Goal: Task Accomplishment & Management: Manage account settings

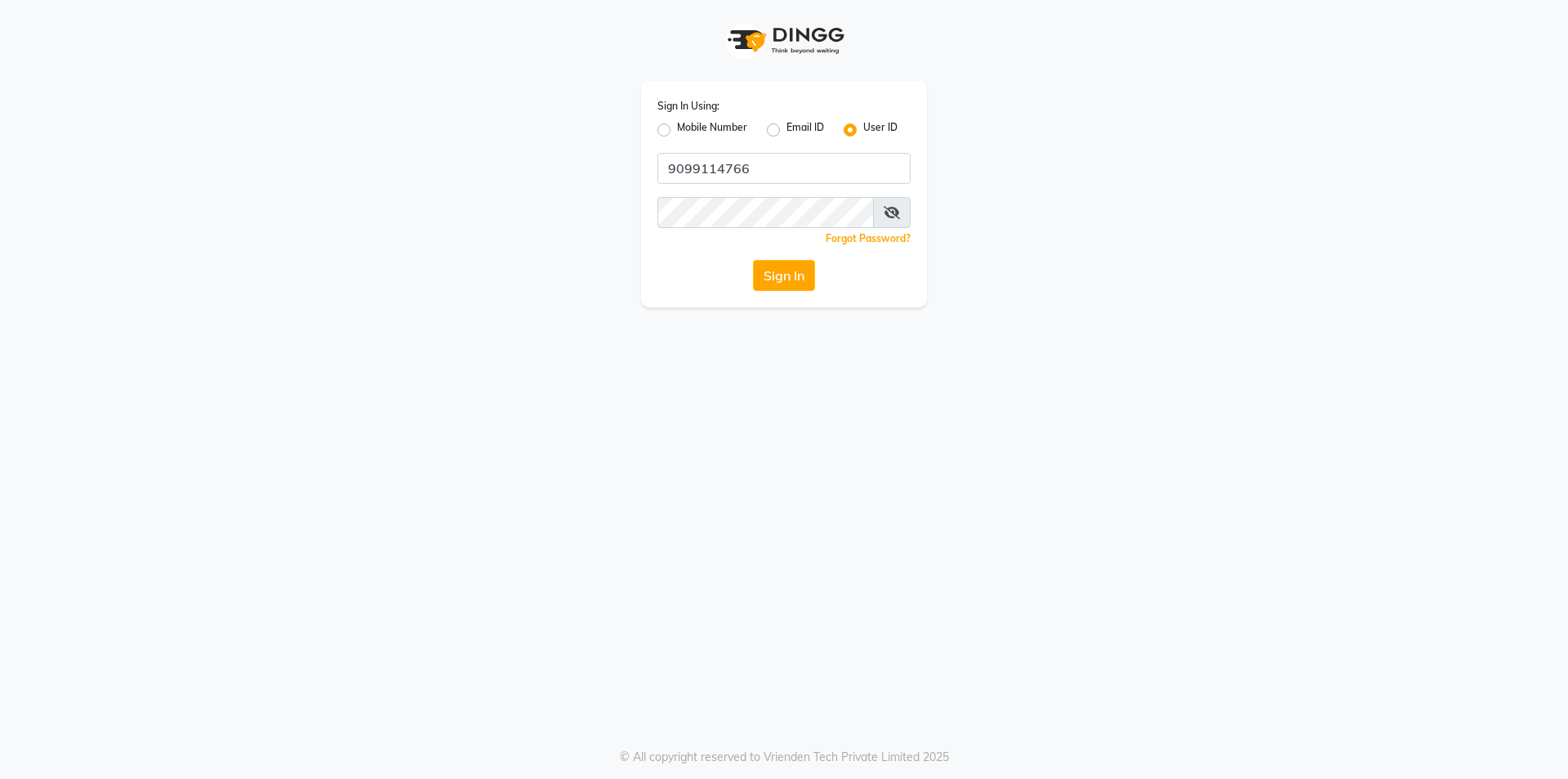
click at [677, 132] on label "Mobile Number" at bounding box center [712, 130] width 70 height 20
click at [677, 131] on input "Mobile Number" at bounding box center [682, 125] width 11 height 11
radio input "true"
radio input "false"
click at [770, 171] on input "Username" at bounding box center [810, 168] width 199 height 31
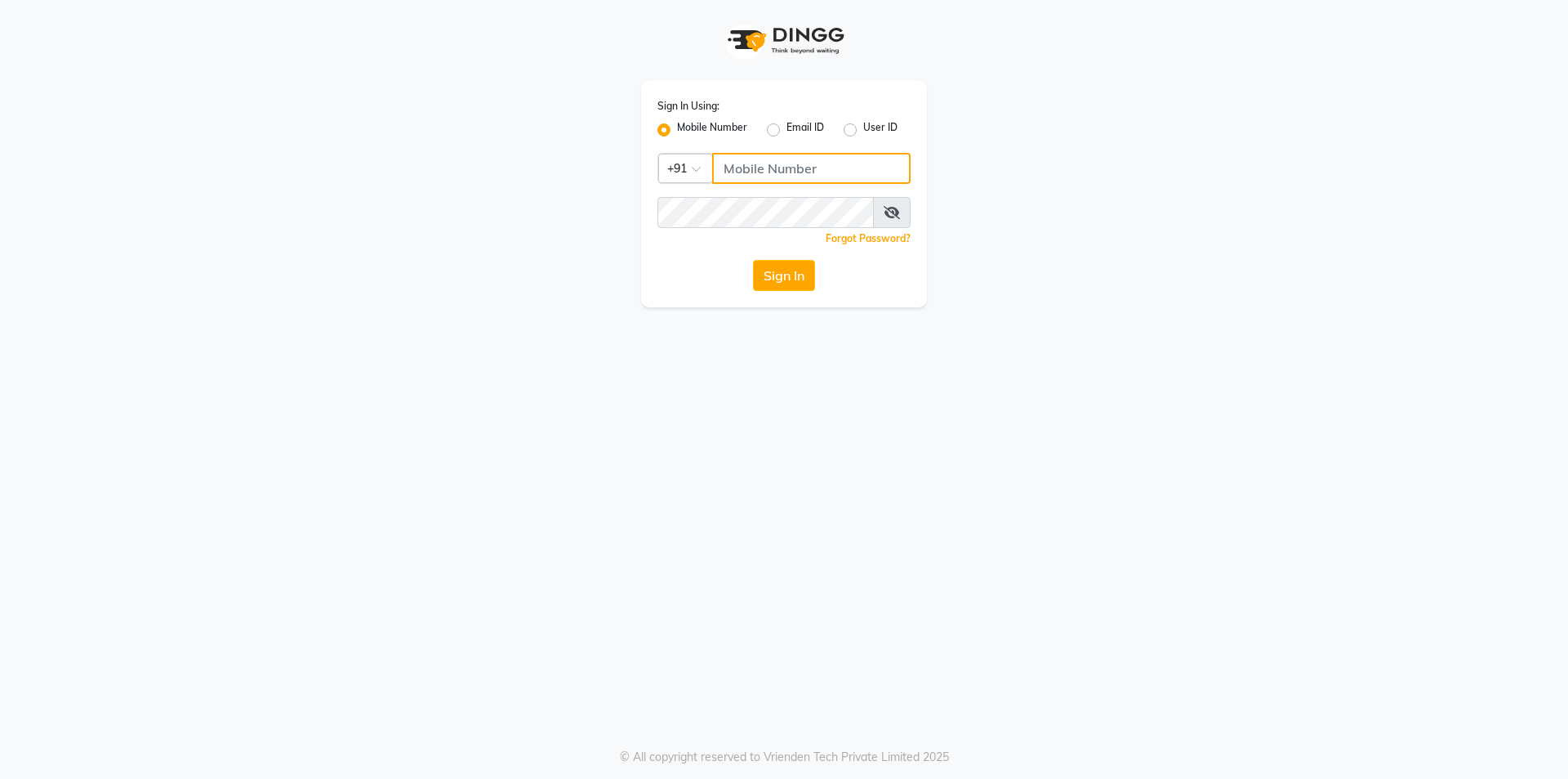
type input "9099114766"
click at [784, 296] on div "Sign In Using: Mobile Number Email ID User ID Country Code × [PHONE_NUMBER] Rem…" at bounding box center [784, 194] width 286 height 226
click at [786, 285] on button "Sign In" at bounding box center [784, 275] width 62 height 31
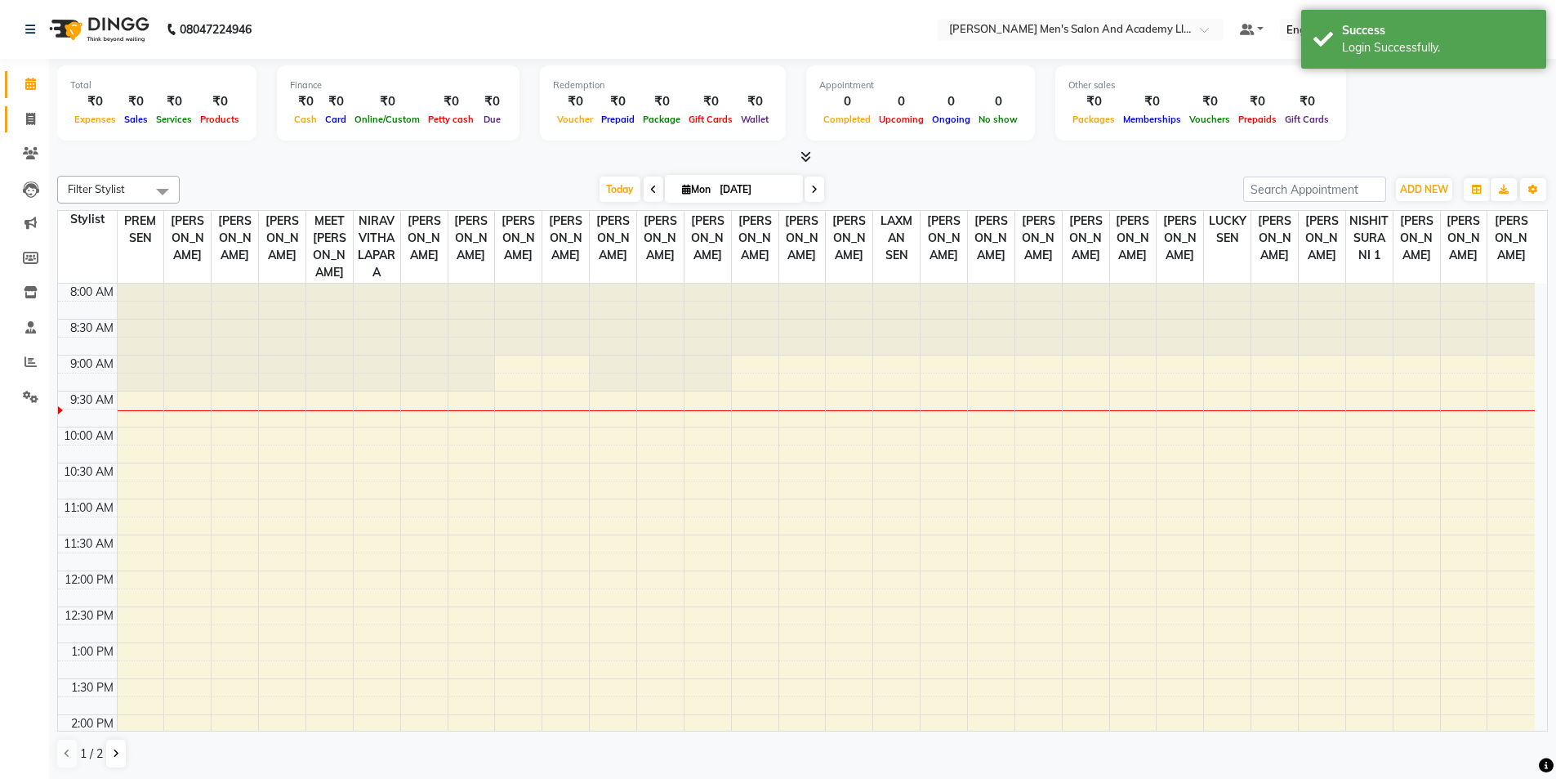
click at [22, 107] on link "Invoice" at bounding box center [24, 119] width 39 height 27
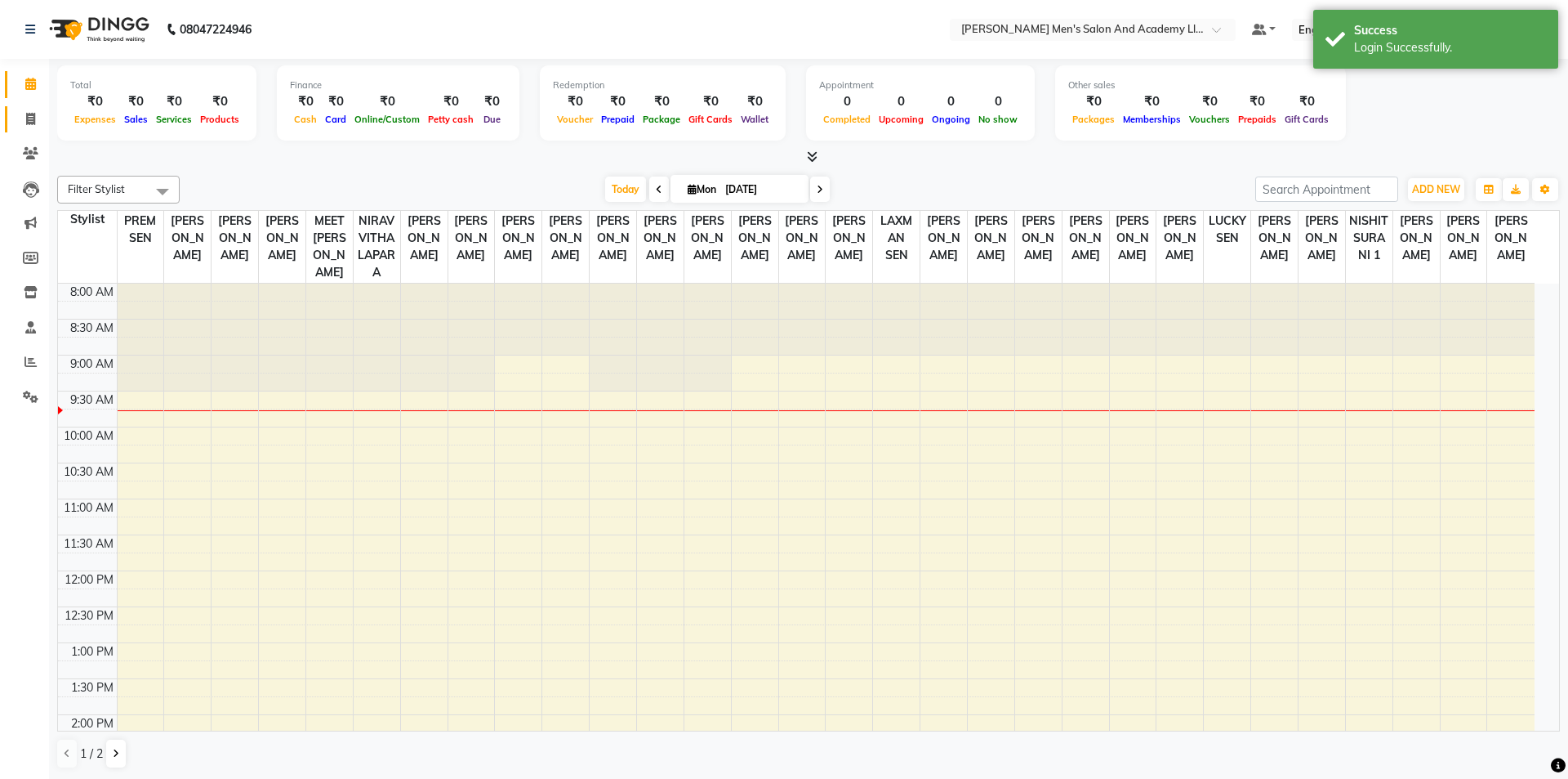
select select "6752"
select select "service"
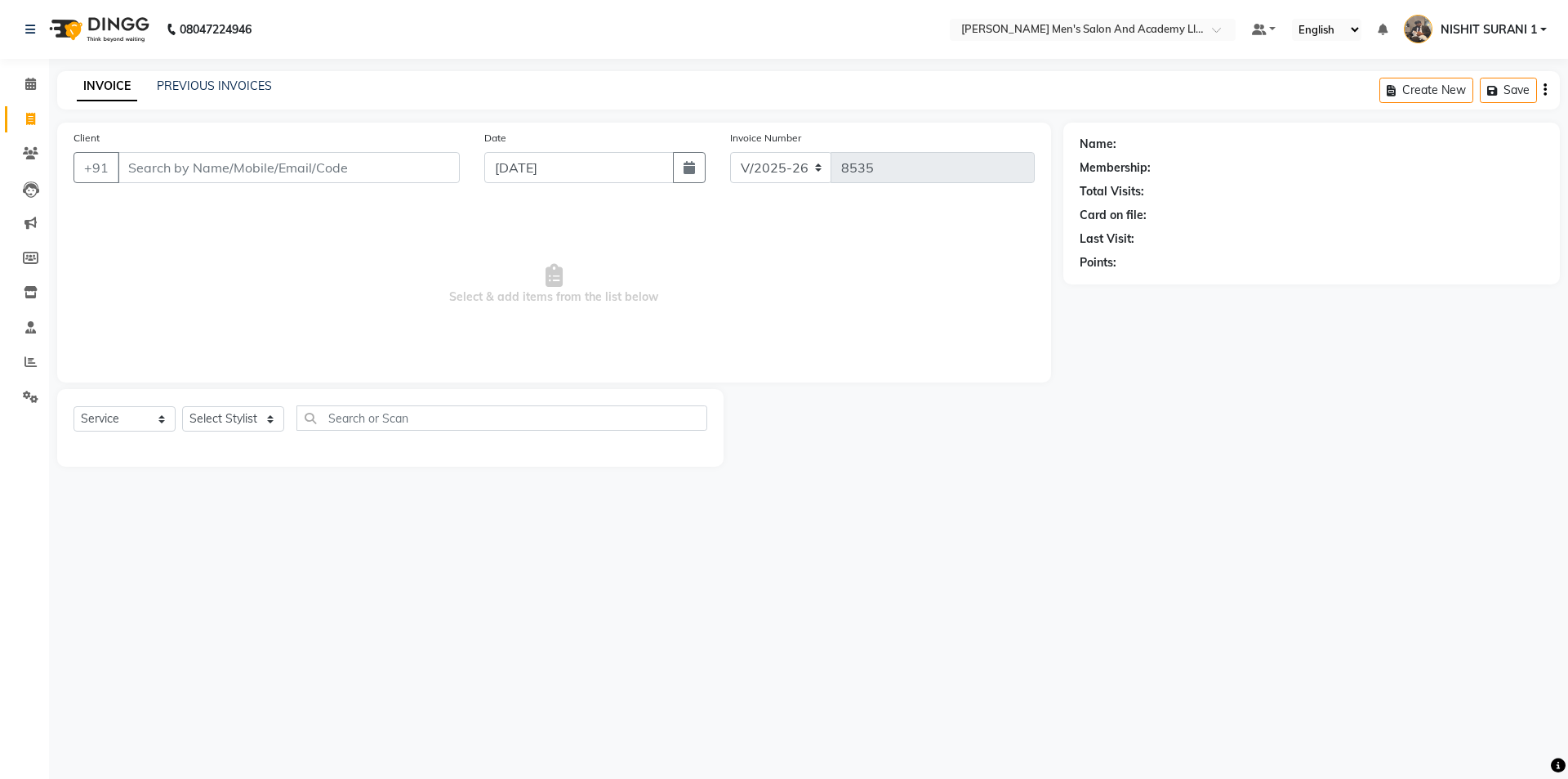
click at [233, 439] on div "Select Service Product Membership Package Voucher Prepaid Gift Card Select Styl…" at bounding box center [391, 424] width 634 height 38
click at [240, 422] on select "Select Stylist [PERSON_NAME] [PERSON_NAME] [PERSON_NAME] [PERSON_NAME] [PERSON_…" at bounding box center [233, 418] width 102 height 25
click at [391, 304] on span "Select & add items from the list below" at bounding box center [555, 284] width 961 height 163
click at [32, 368] on span at bounding box center [30, 362] width 29 height 19
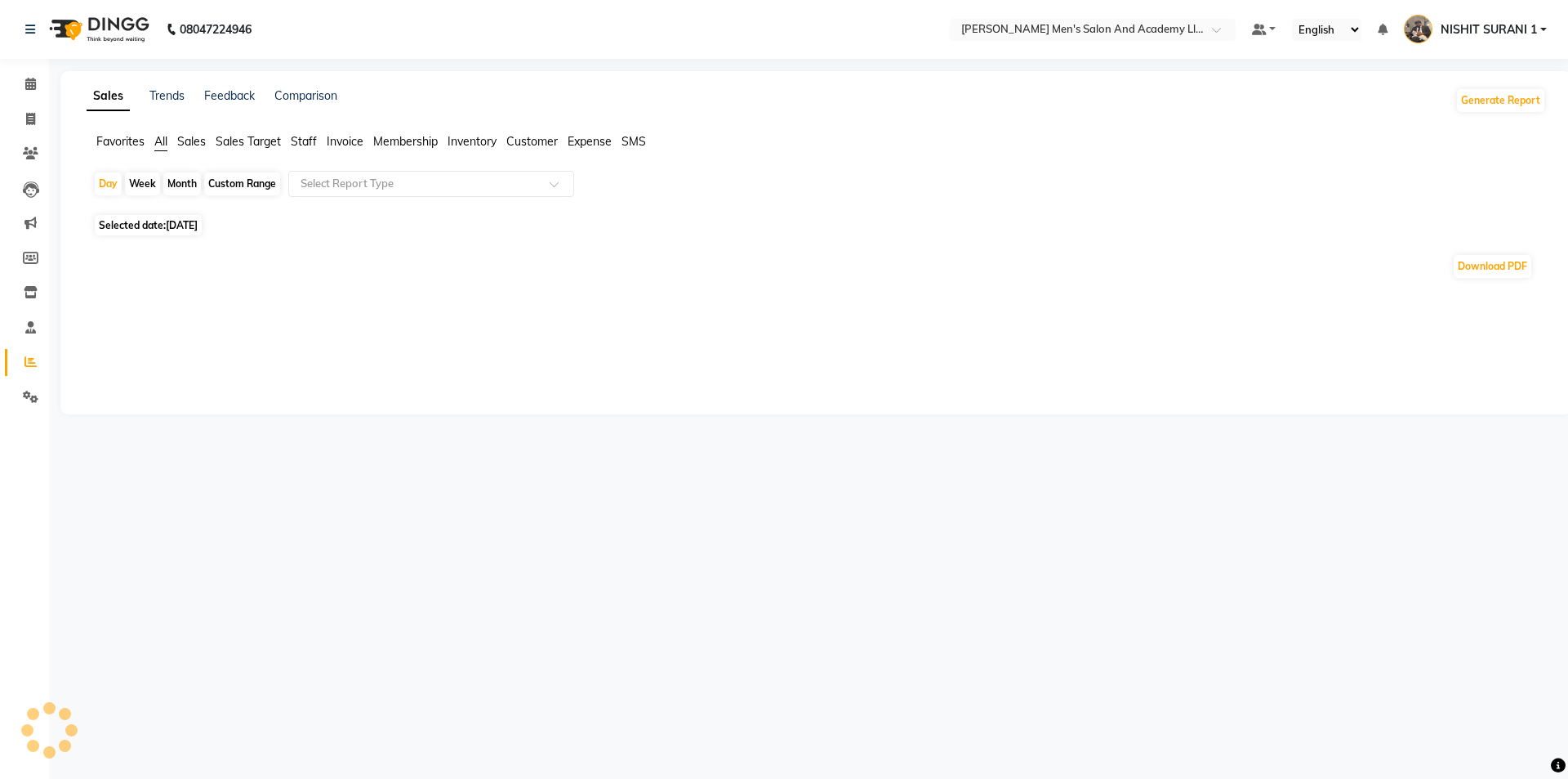
click at [181, 180] on div "Month" at bounding box center [182, 183] width 38 height 23
select select "9"
select select "2025"
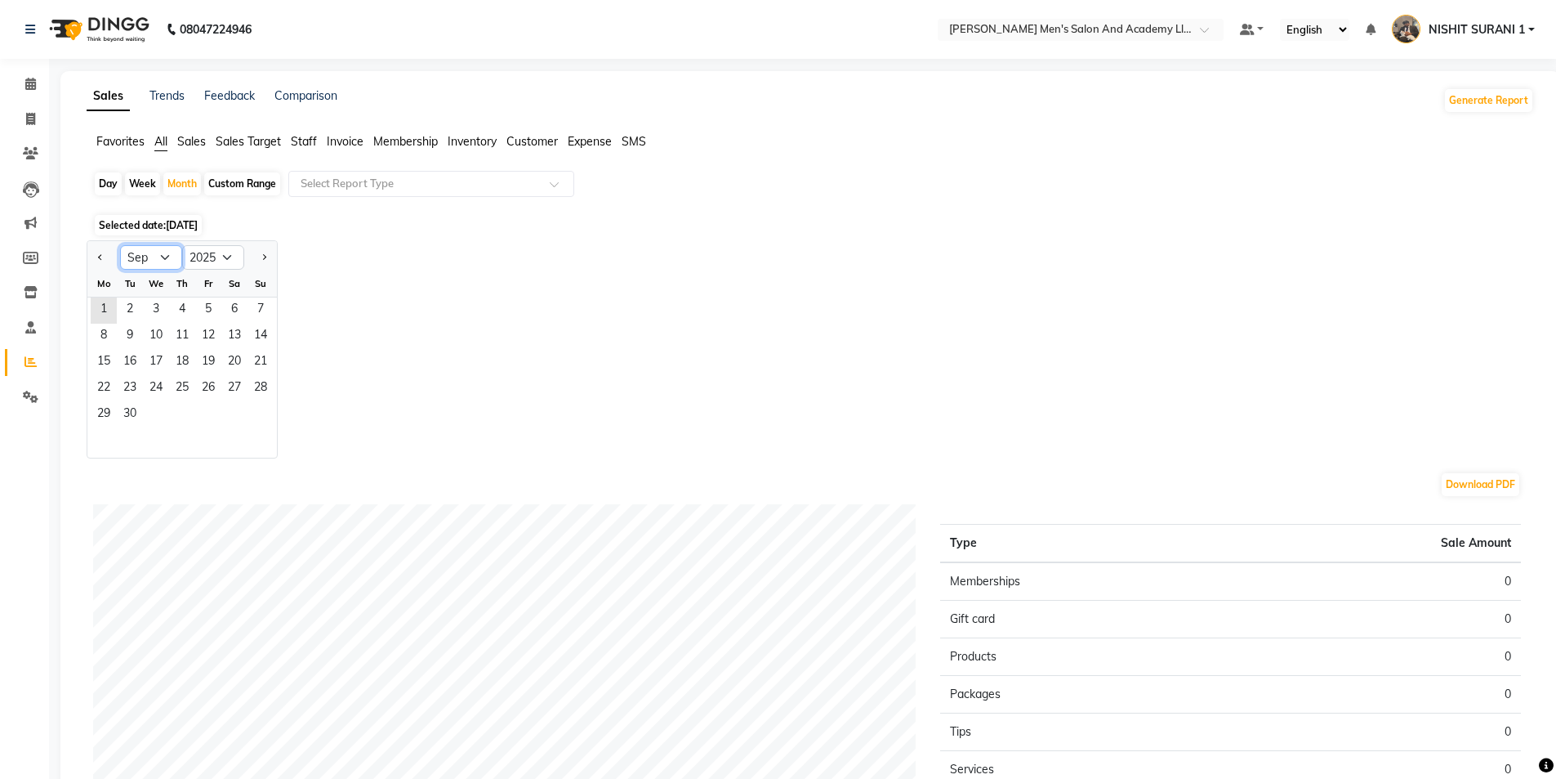
click at [147, 263] on select "Jan Feb Mar Apr May Jun [DATE] Aug Sep Oct Nov Dec" at bounding box center [151, 257] width 62 height 25
select select "8"
click at [120, 245] on select "Jan Feb Mar Apr May Jun [DATE] Aug Sep Oct Nov Dec" at bounding box center [151, 257] width 62 height 25
click at [211, 306] on span "1" at bounding box center [208, 310] width 26 height 26
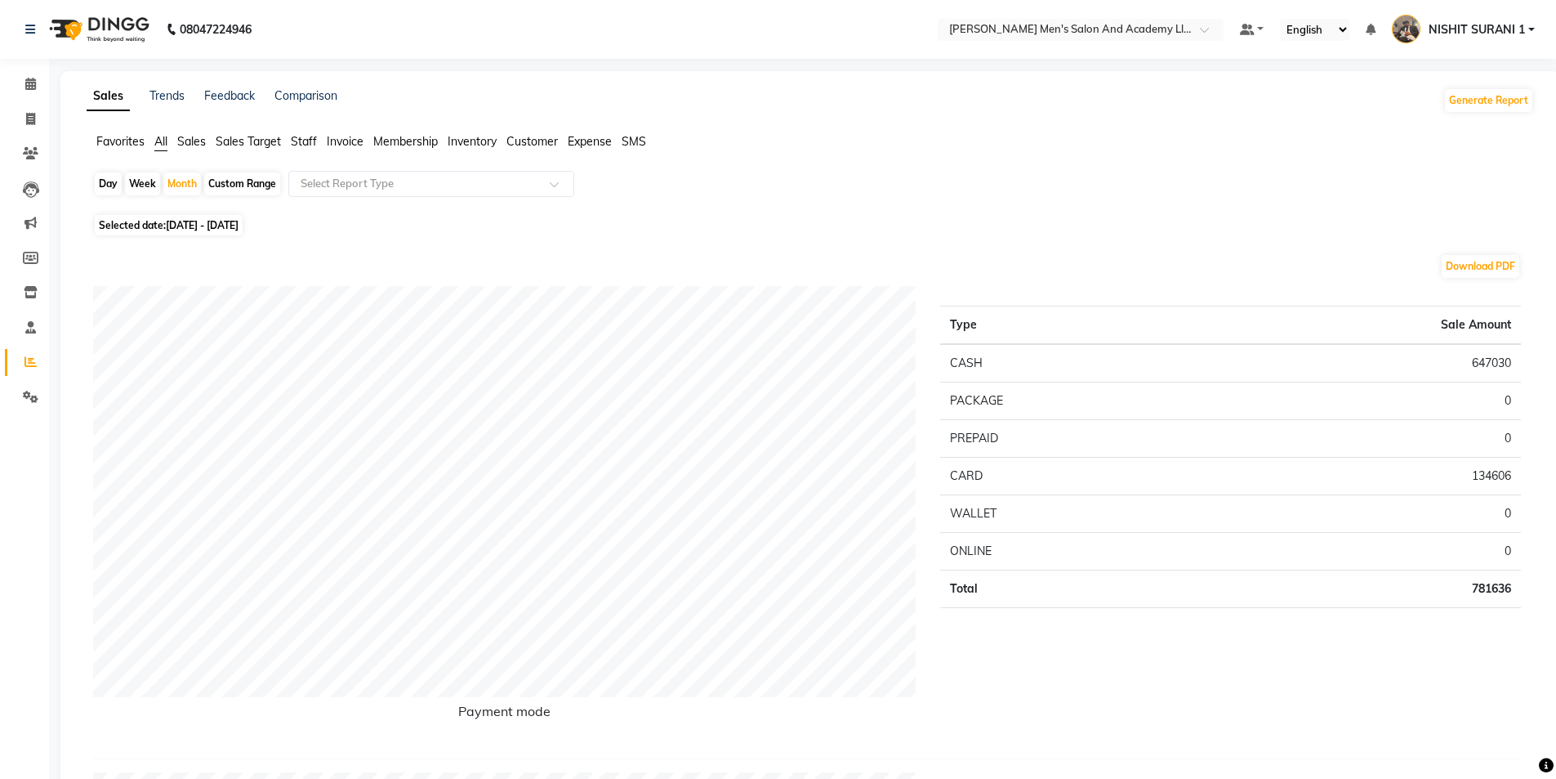
click at [45, 121] on li "Invoice" at bounding box center [24, 119] width 49 height 35
click at [45, 123] on li "Invoice" at bounding box center [24, 119] width 49 height 35
click at [33, 120] on icon at bounding box center [30, 119] width 9 height 12
select select "service"
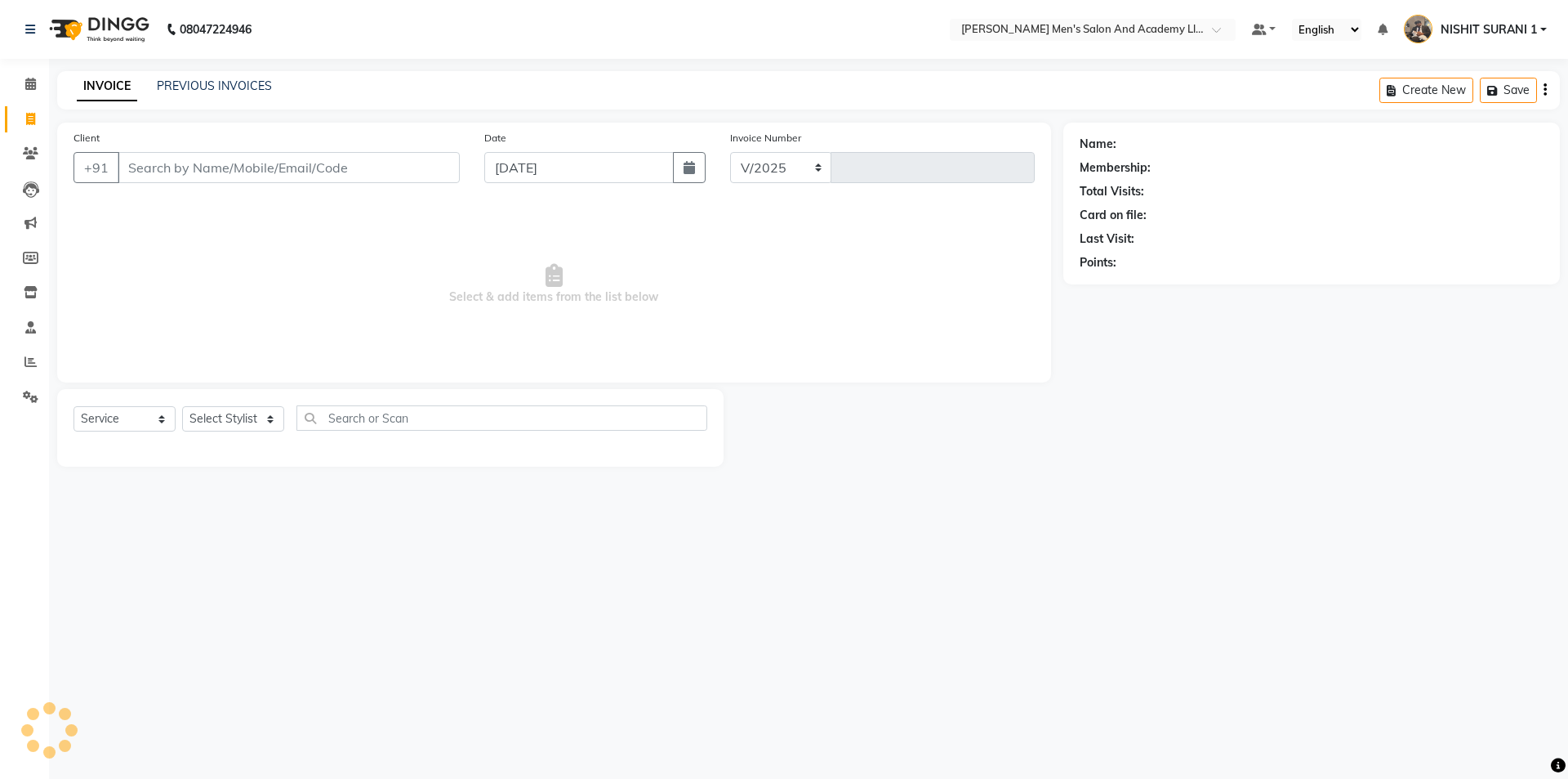
select select "6752"
type input "8535"
click at [31, 364] on icon at bounding box center [31, 361] width 12 height 12
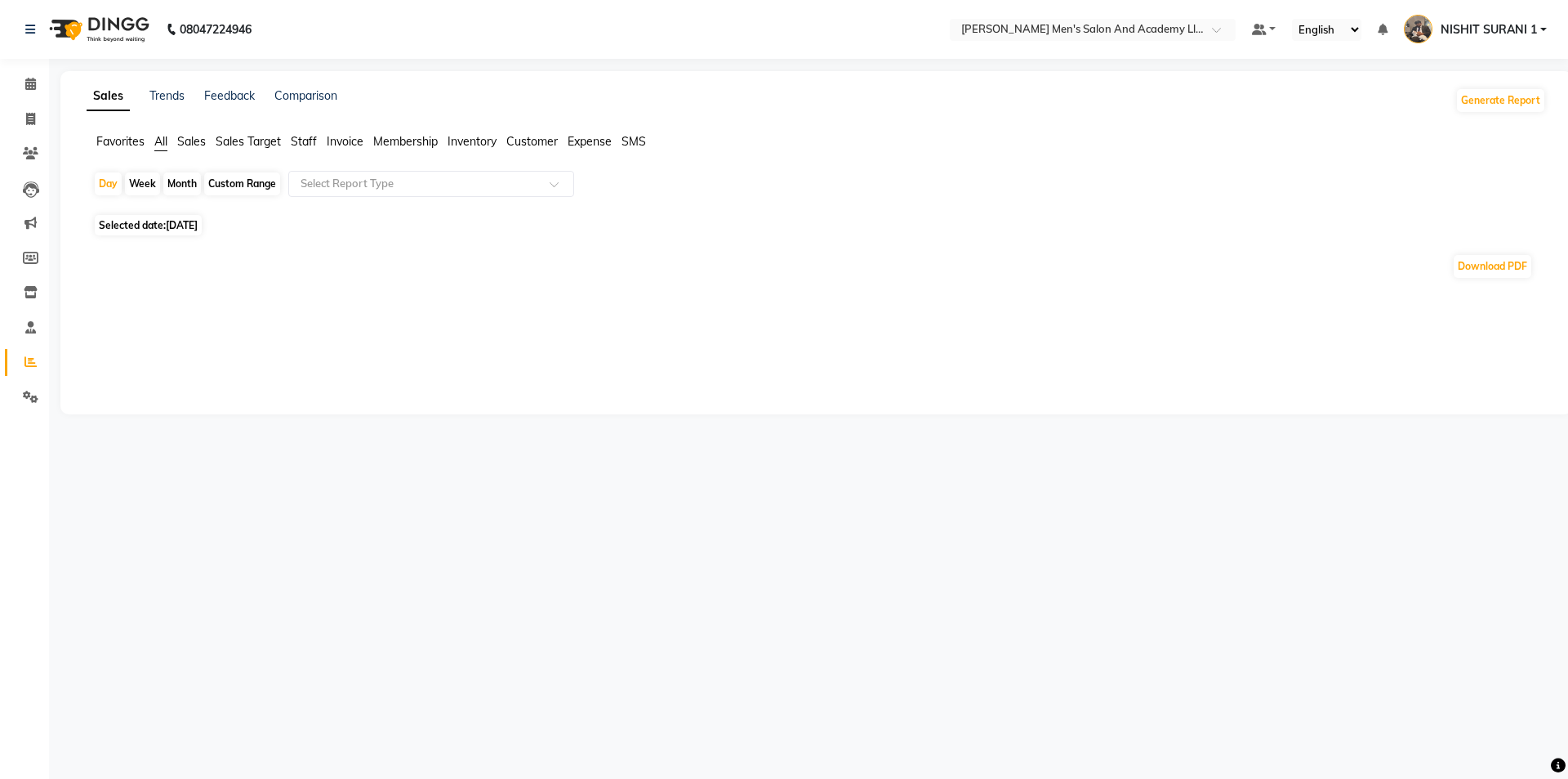
click at [102, 162] on div "Favorites All Sales Sales Target Staff Invoice Membership Inventory Customer Ex…" at bounding box center [815, 148] width 1483 height 31
click at [116, 181] on div "Day" at bounding box center [108, 183] width 27 height 23
select select "9"
select select "2025"
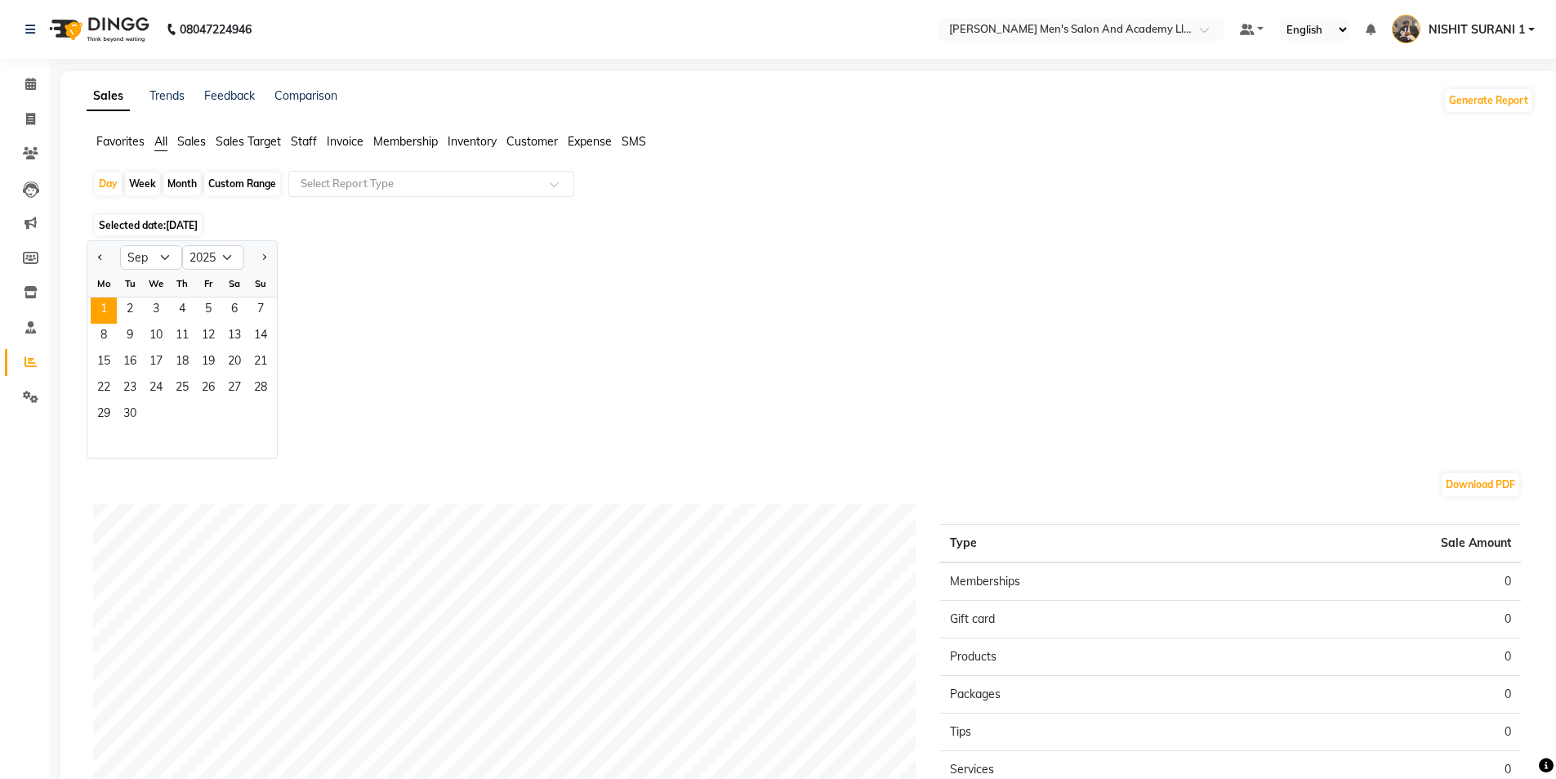
click at [154, 273] on div "We" at bounding box center [156, 283] width 26 height 26
click at [154, 262] on select "Jan Feb Mar Apr May Jun [DATE] Aug Sep Oct Nov Dec" at bounding box center [151, 257] width 62 height 25
select select "8"
click at [120, 245] on select "Jan Feb Mar Apr May Jun [DATE] Aug Sep Oct Nov Dec" at bounding box center [151, 257] width 62 height 25
click at [273, 407] on span "31" at bounding box center [261, 415] width 26 height 26
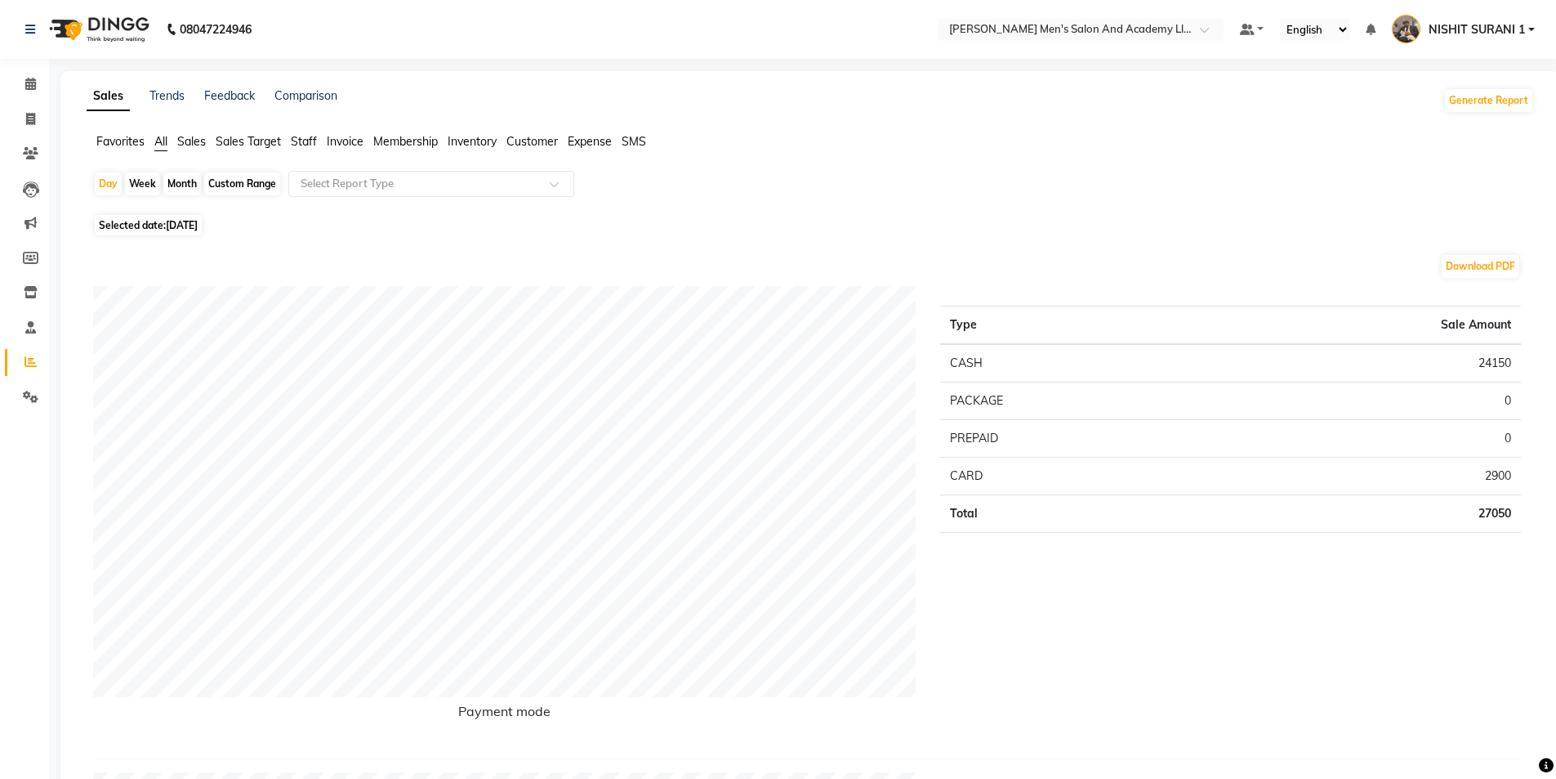
click at [188, 145] on span "Sales" at bounding box center [191, 141] width 29 height 15
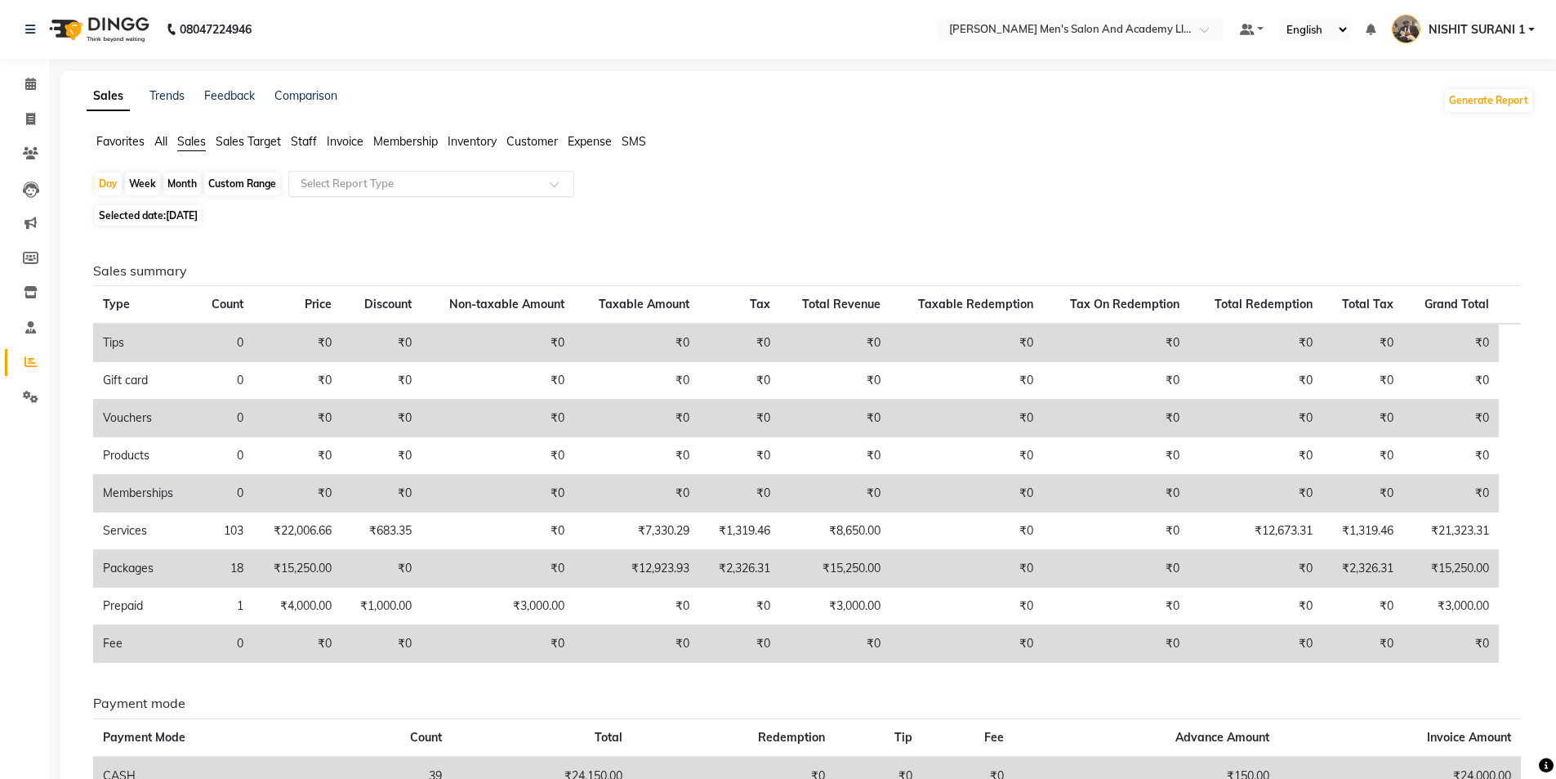
click at [328, 184] on input "text" at bounding box center [414, 184] width 235 height 16
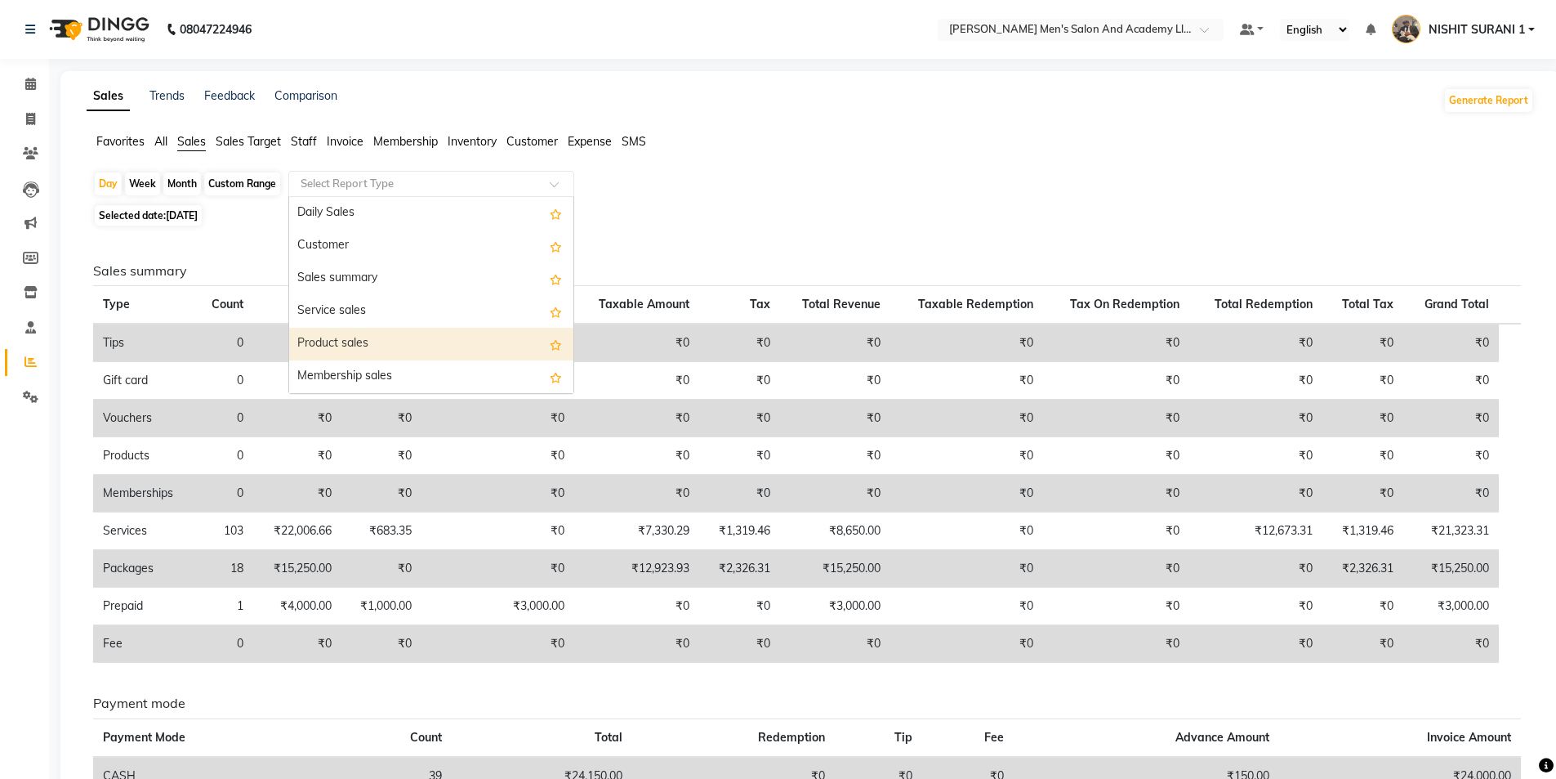
click at [325, 348] on div "Product sales" at bounding box center [431, 344] width 284 height 33
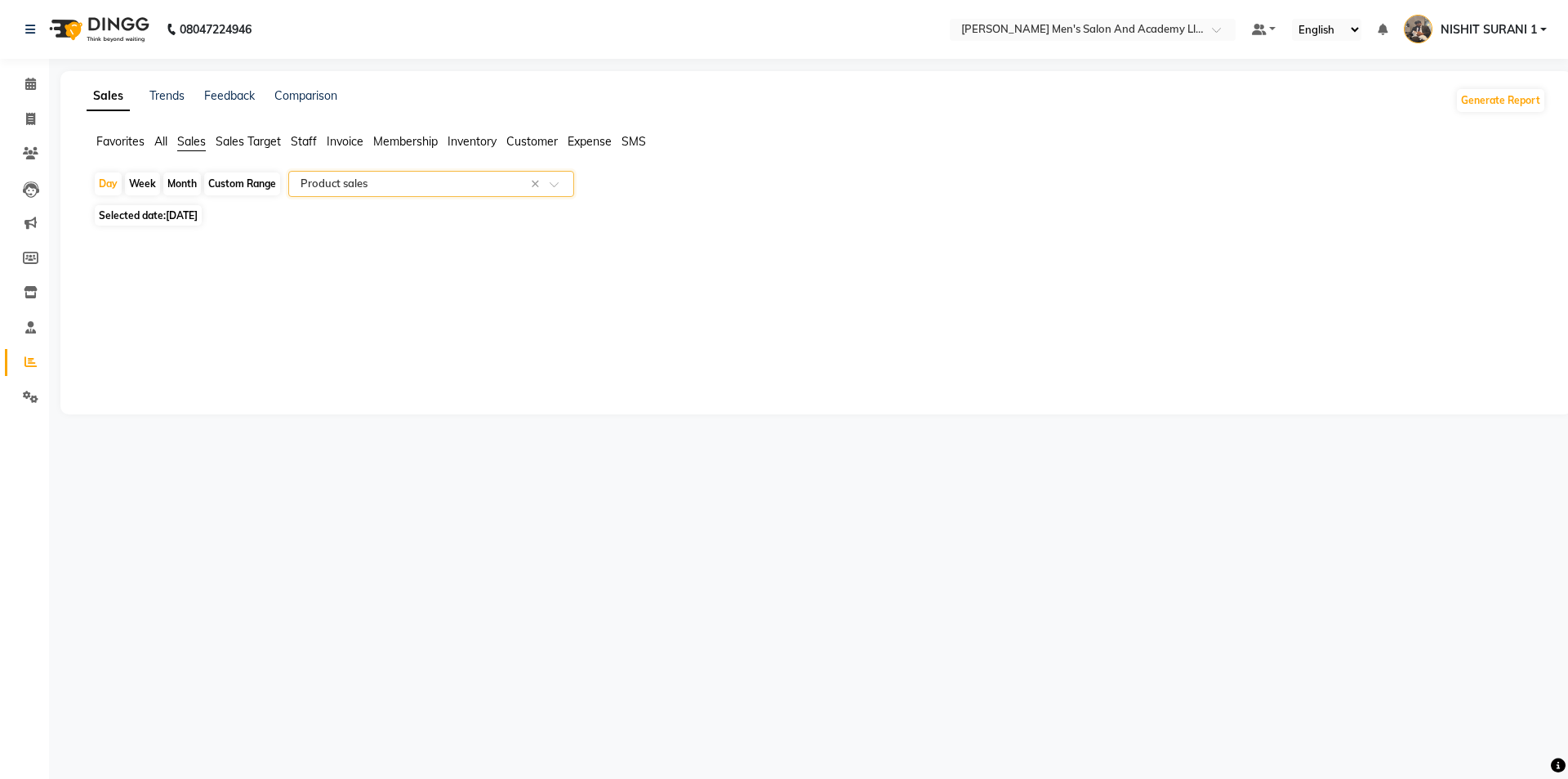
click at [321, 176] on input "text" at bounding box center [414, 184] width 235 height 16
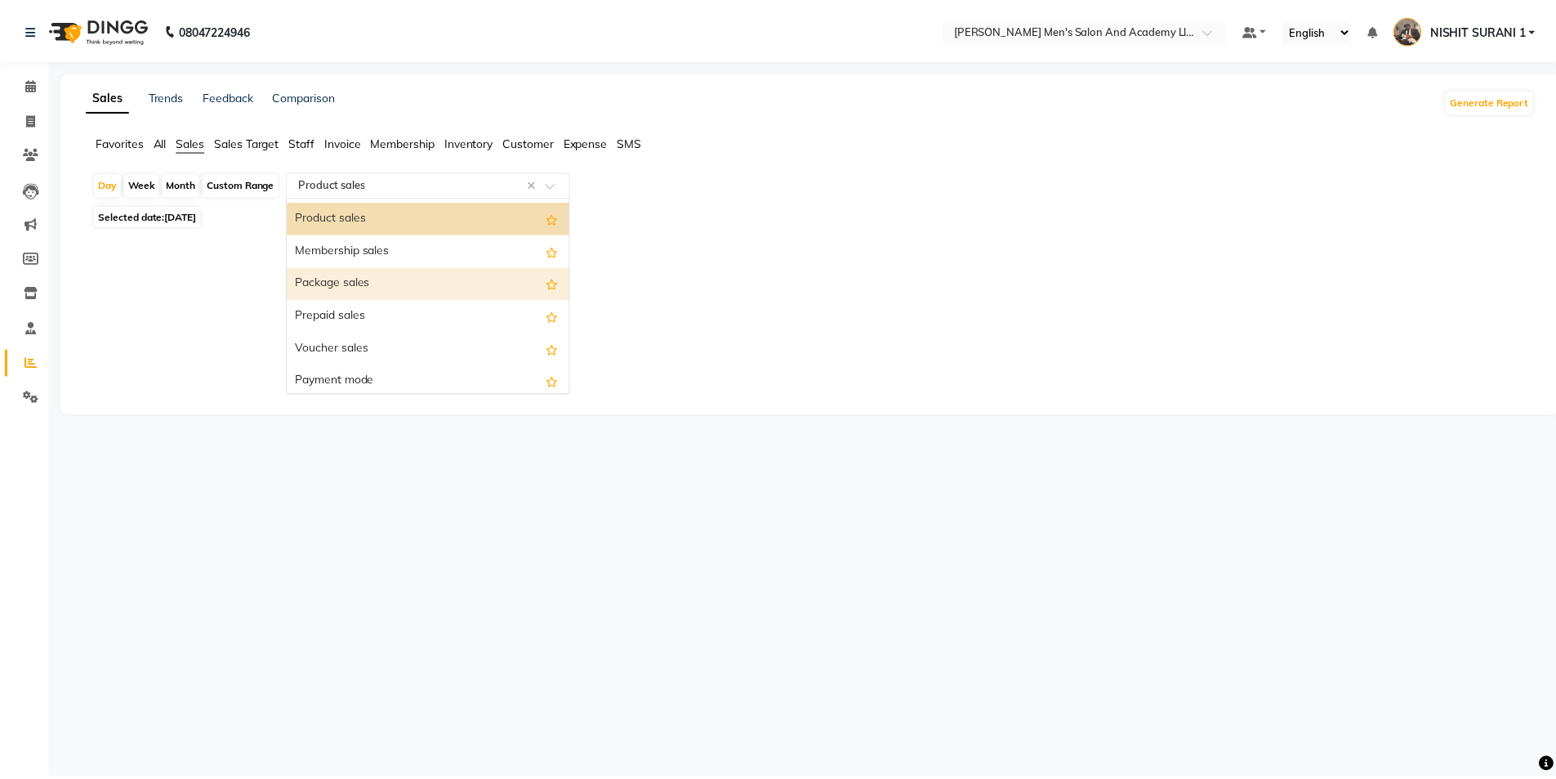
scroll to position [163, 0]
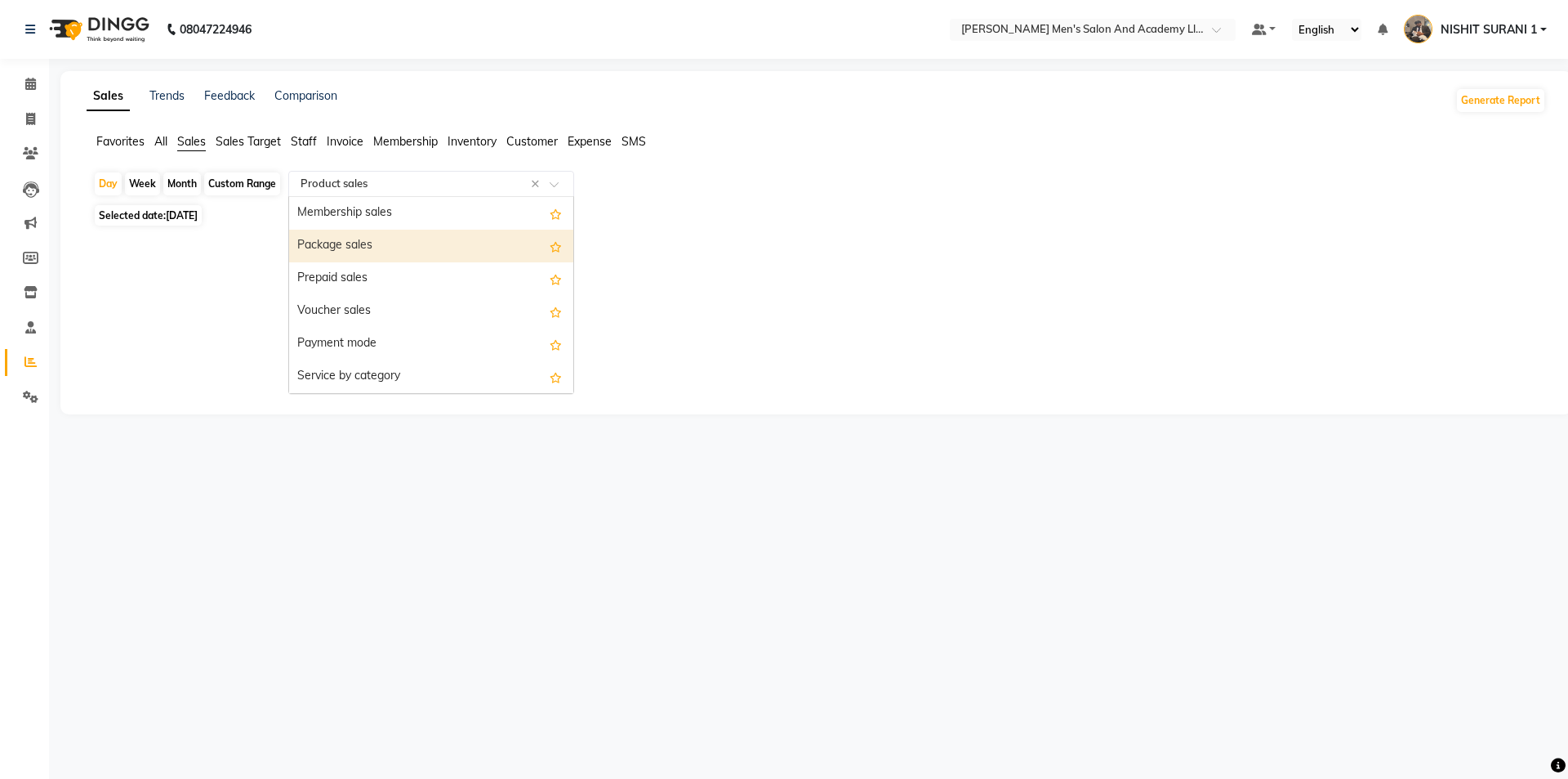
click at [332, 246] on div "Package sales" at bounding box center [431, 246] width 284 height 33
select select "full_report"
select select "csv"
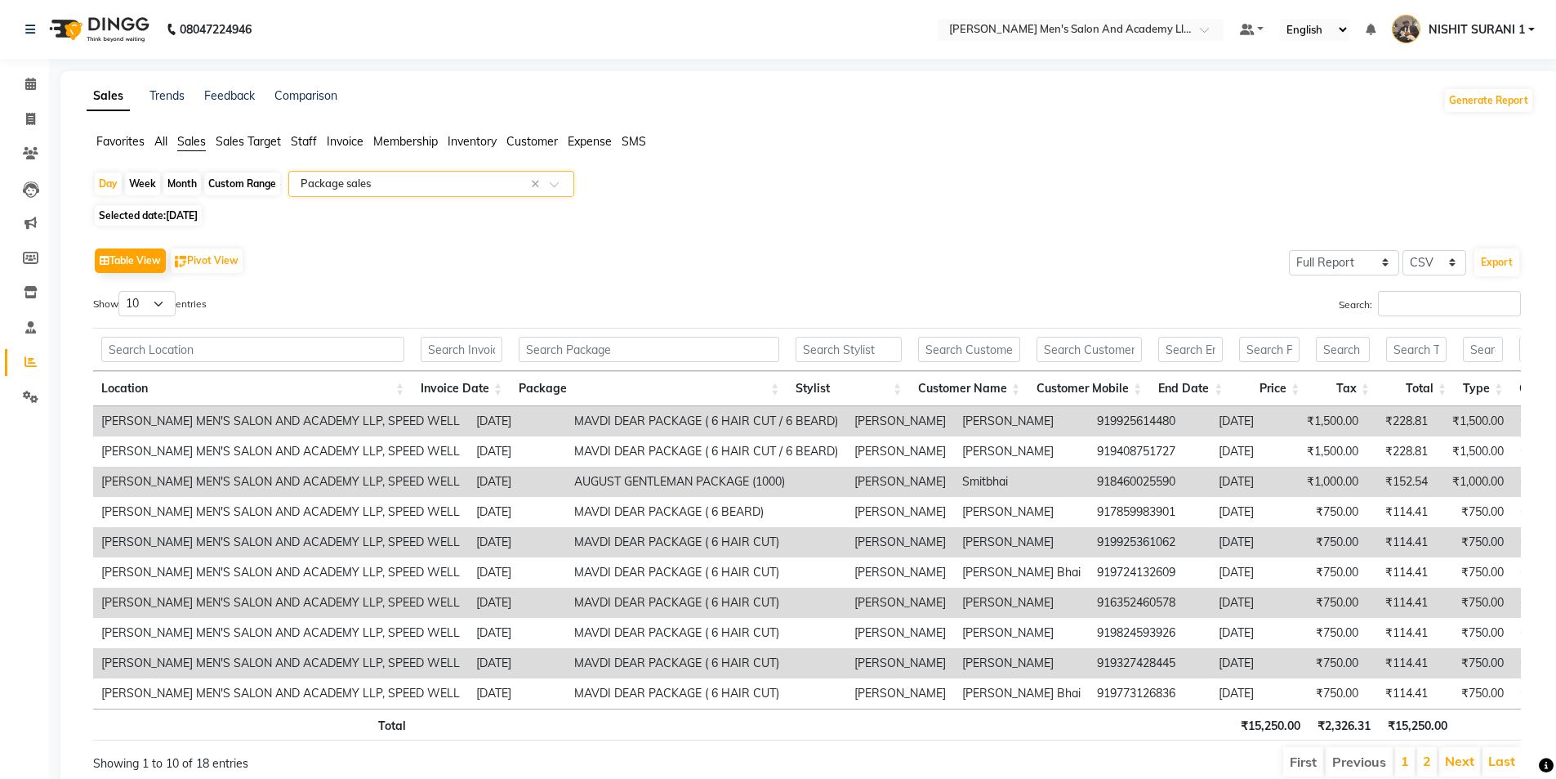
scroll to position [78, 0]
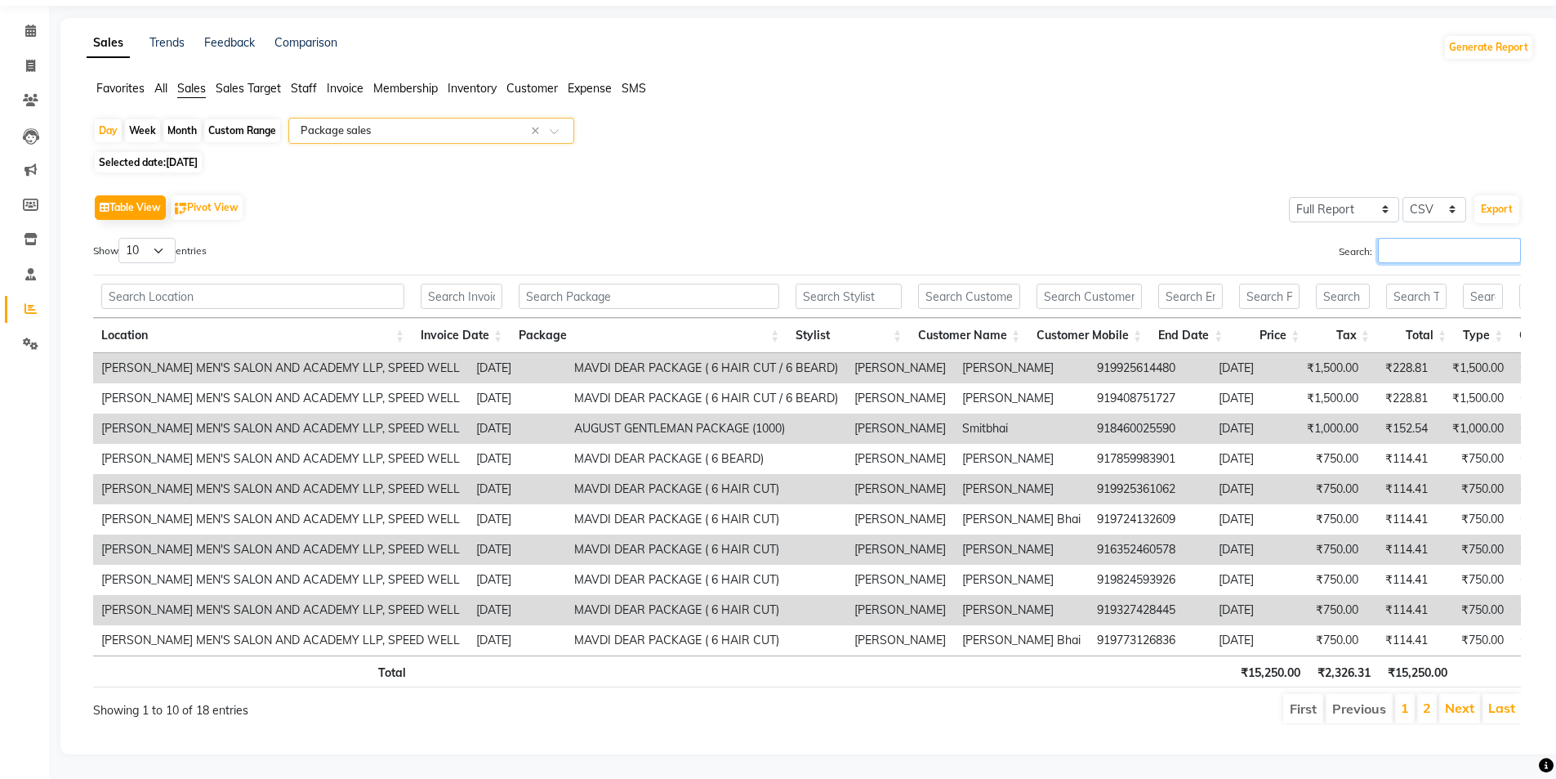
click at [1446, 238] on input "Search:" at bounding box center [1449, 250] width 143 height 25
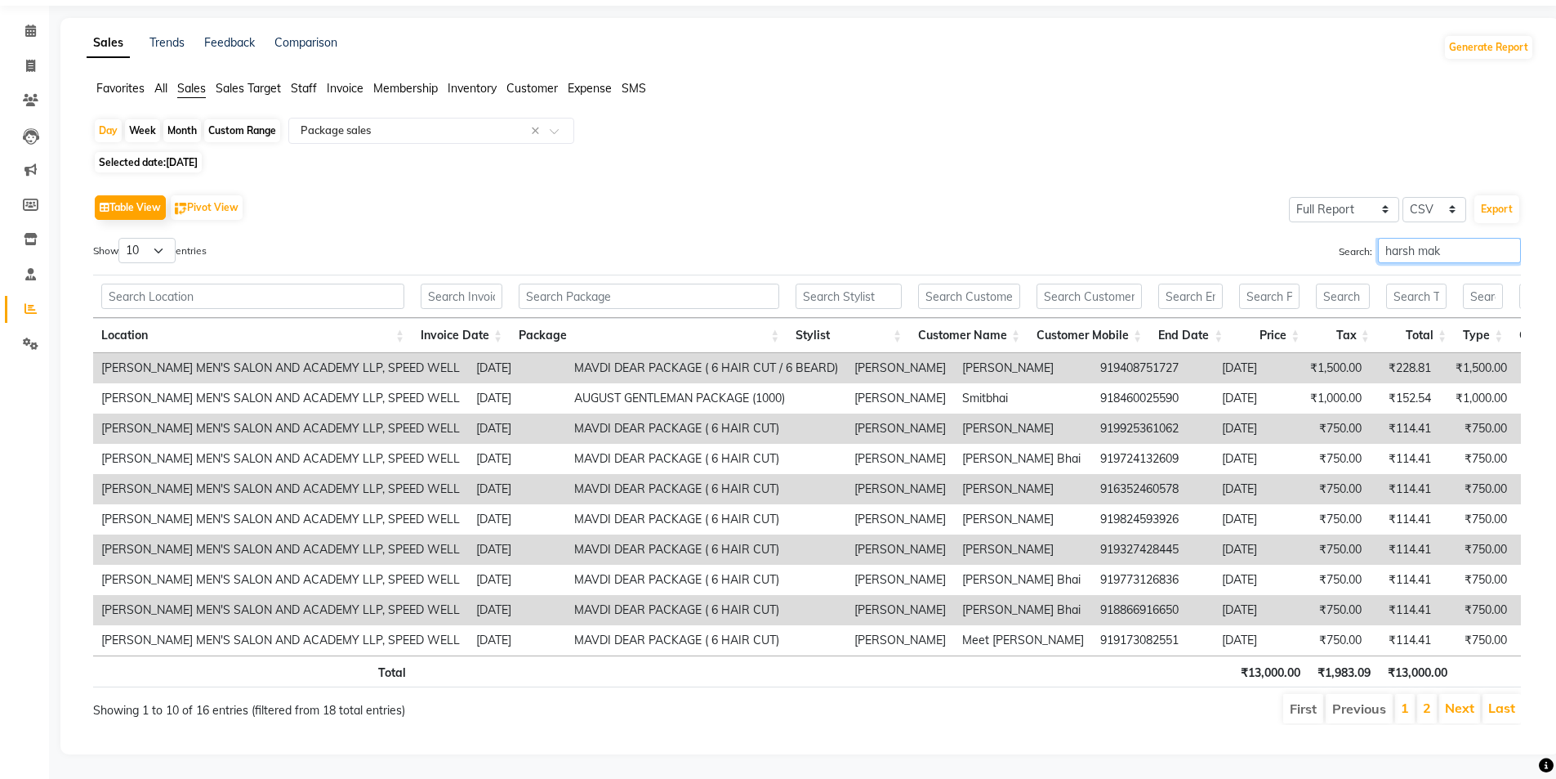
type input "harsh mak"
click at [602, 353] on td "MAVDI DEAR PACKAGE ( 6 HAIR CUT / 6 BEARD)" at bounding box center [706, 368] width 280 height 30
copy td "MAVDI DEAR PACKAGE ( 6 HAIR CUT / 6 BEARD)"
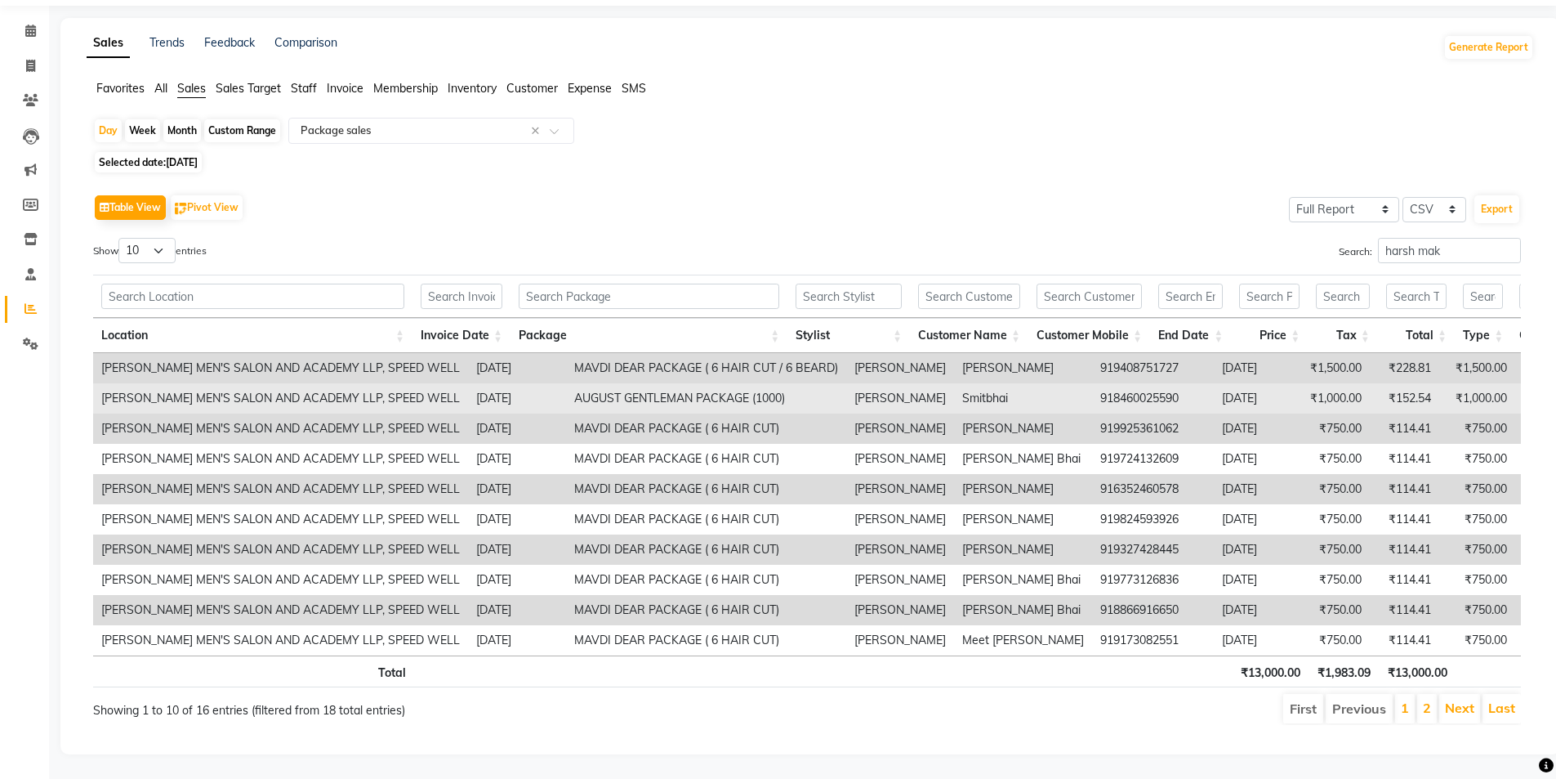
click at [566, 383] on td "AUGUST GENTLEMAN PACKAGE (1000)" at bounding box center [706, 398] width 280 height 30
copy td "AUGUST GENTLEMAN PACKAGE (1000)"
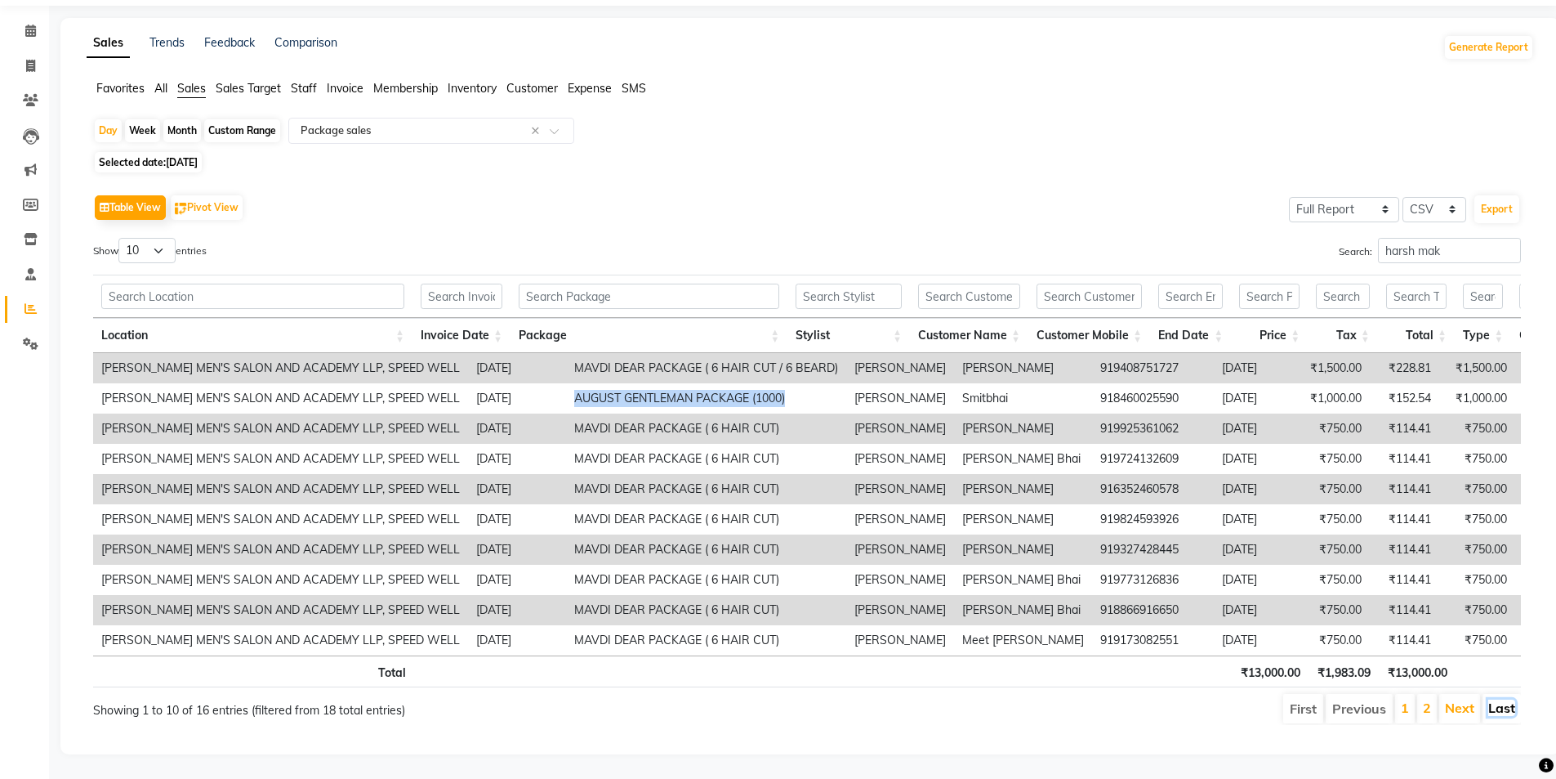
click at [1508, 700] on link "Last" at bounding box center [1502, 707] width 27 height 16
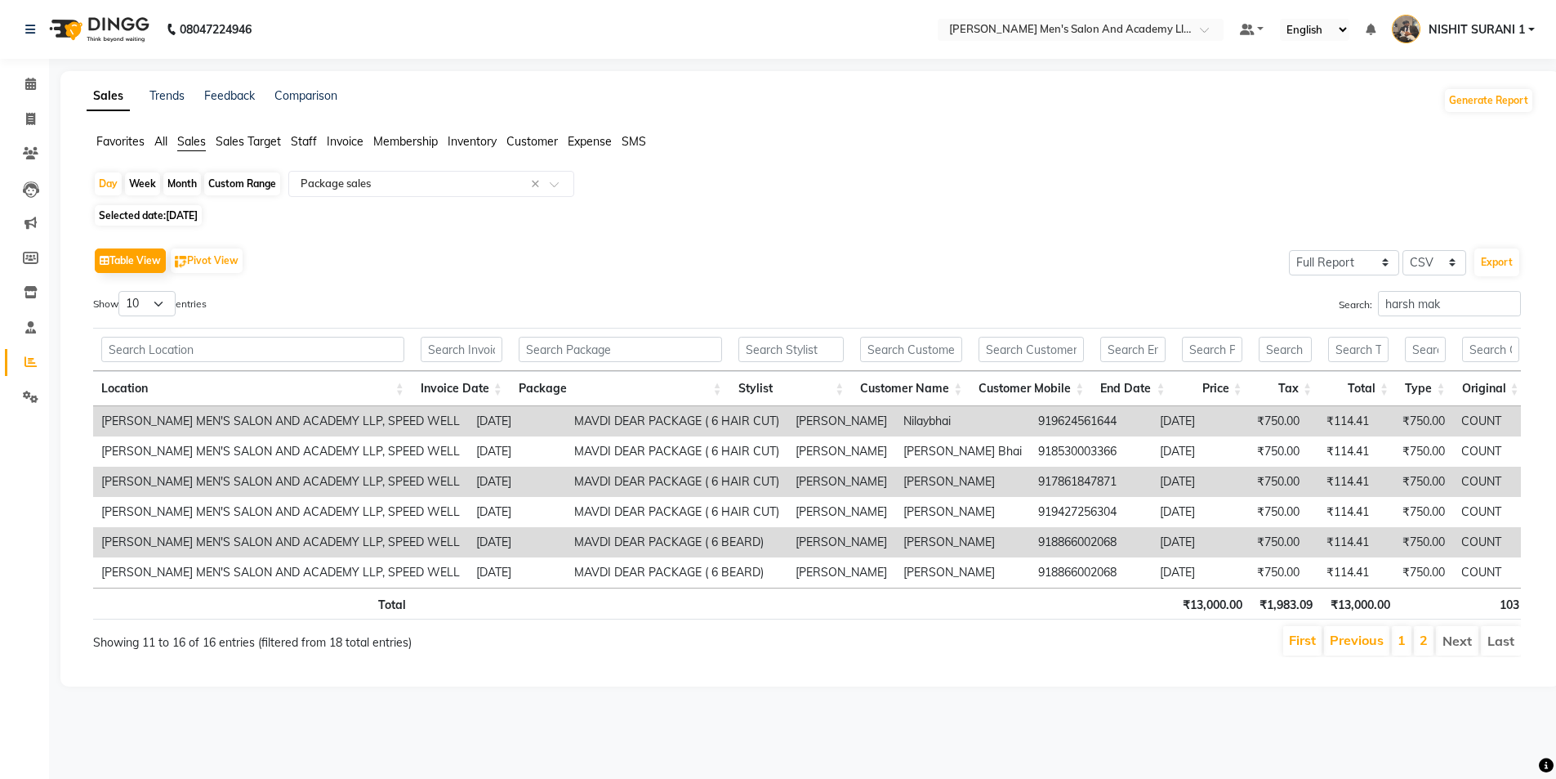
scroll to position [0, 0]
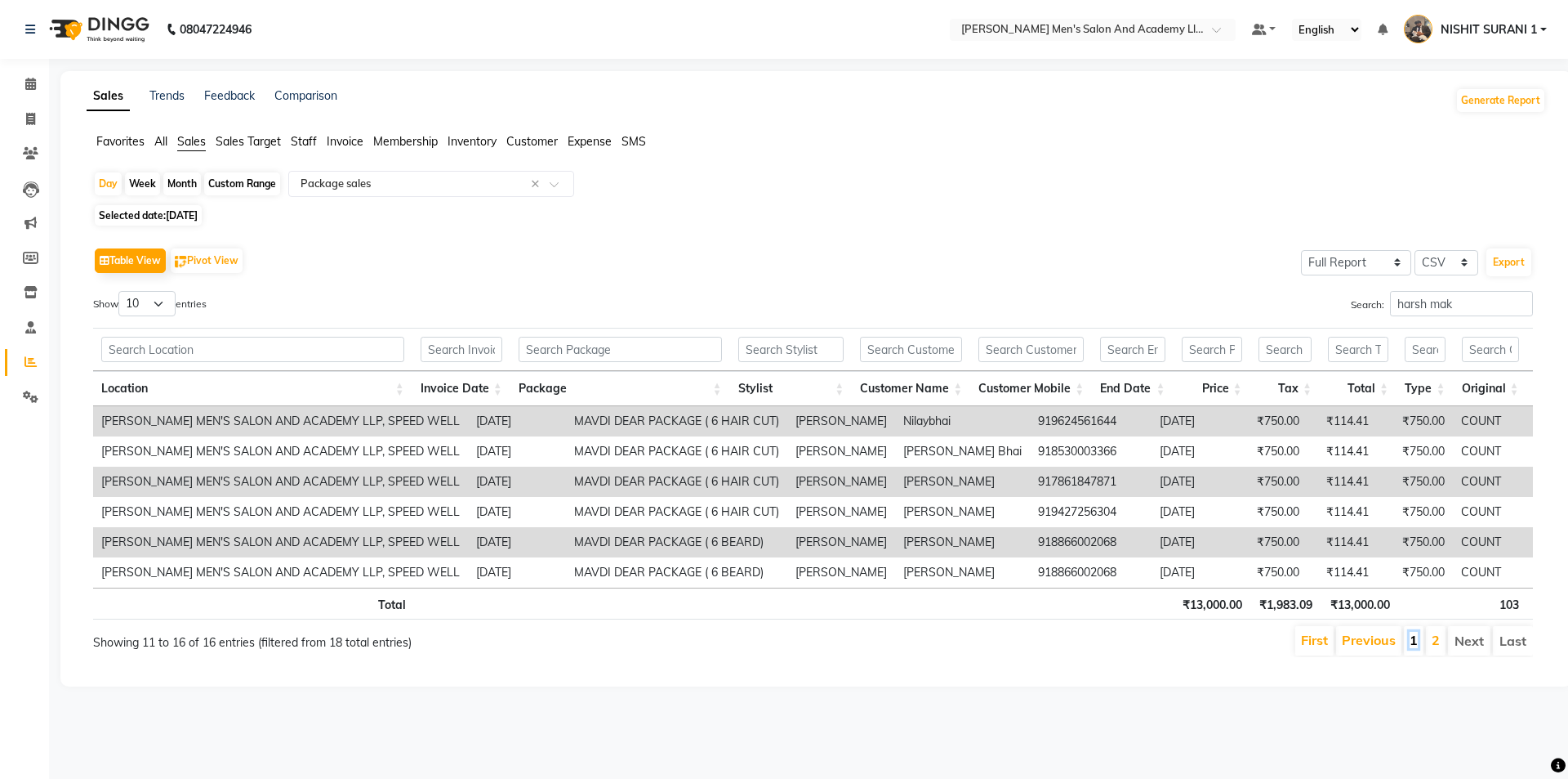
click at [1416, 648] on link "1" at bounding box center [1413, 640] width 8 height 16
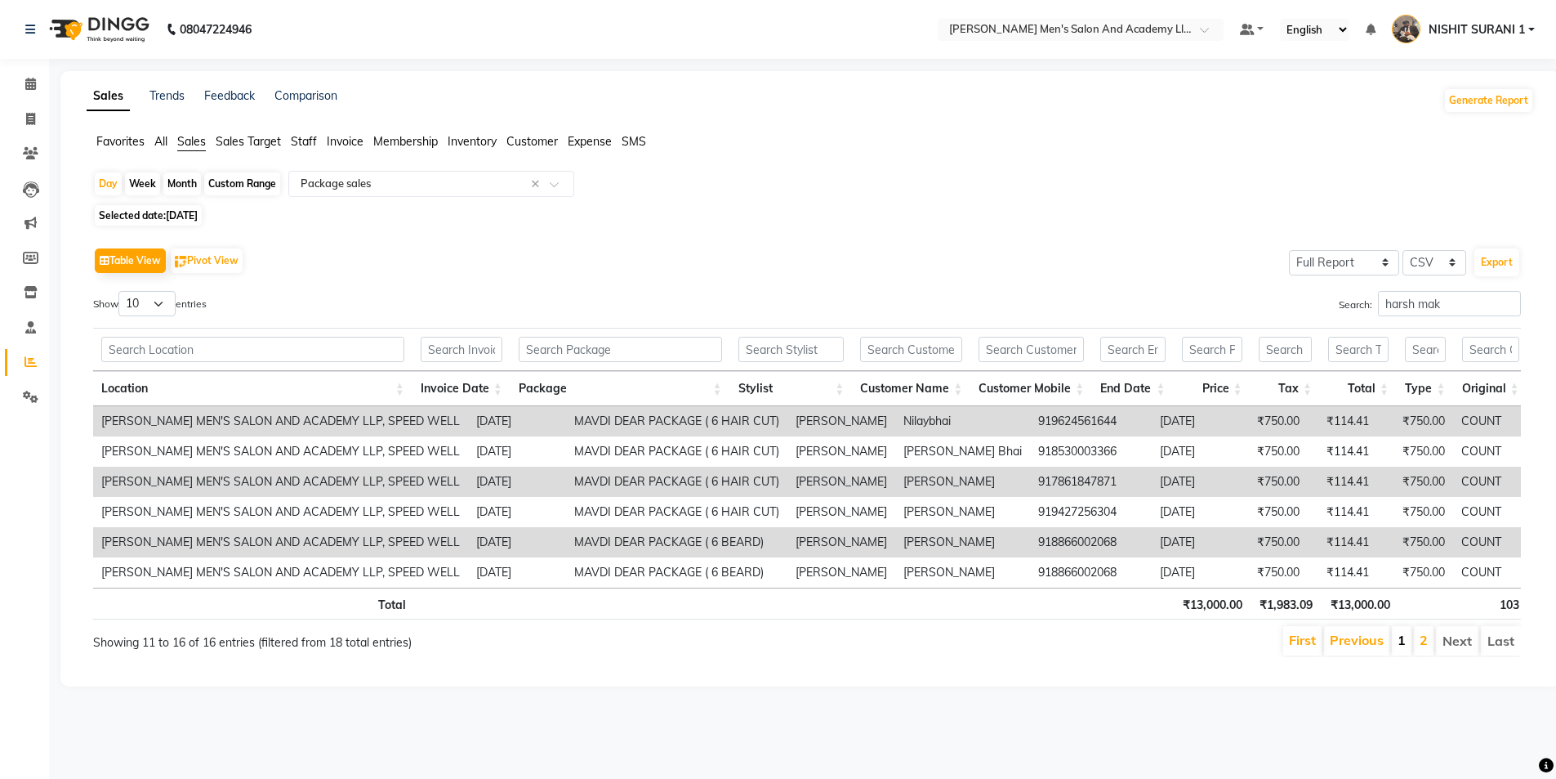
scroll to position [2, 0]
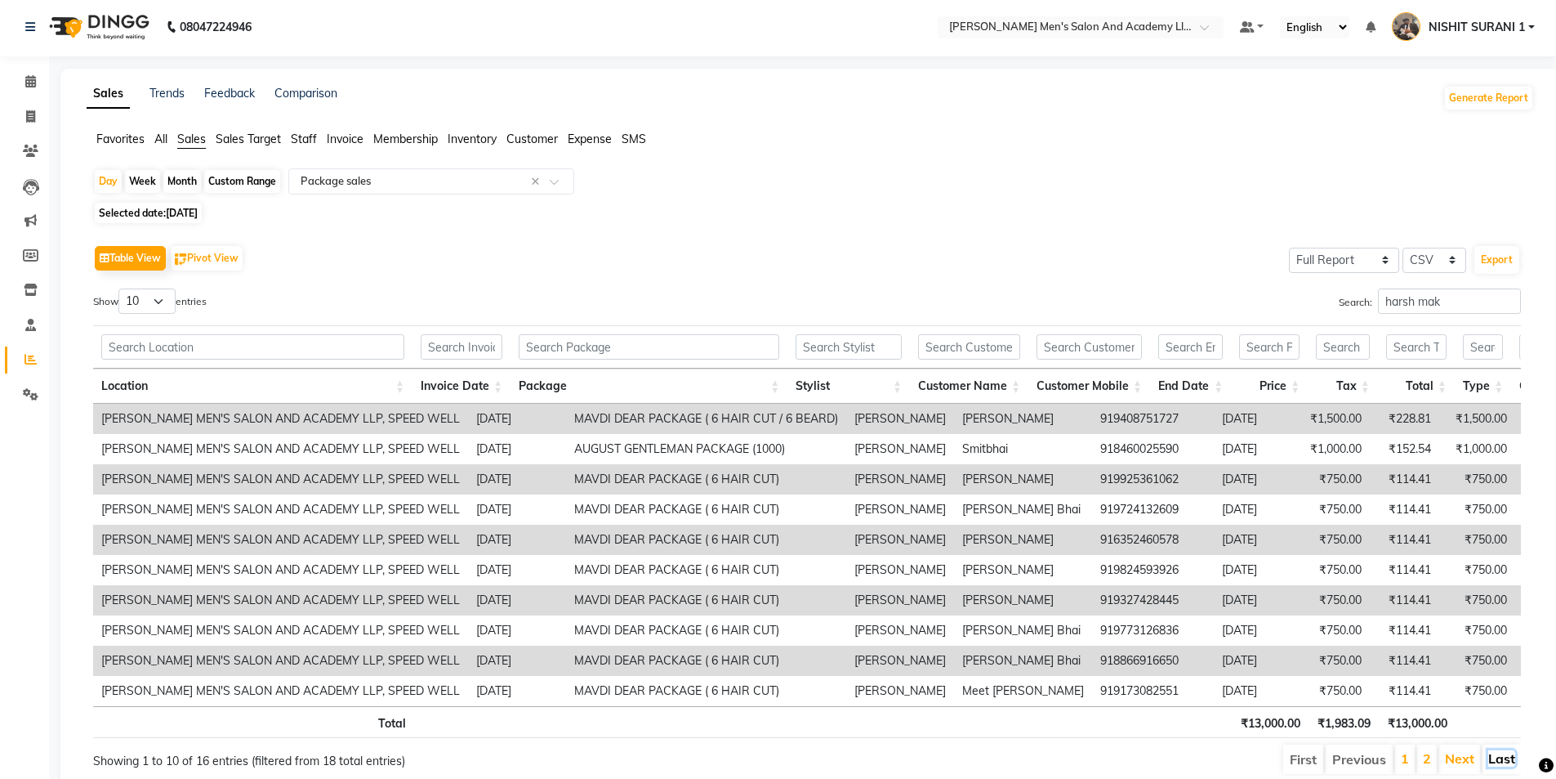
click at [1506, 766] on link "Last" at bounding box center [1502, 758] width 27 height 16
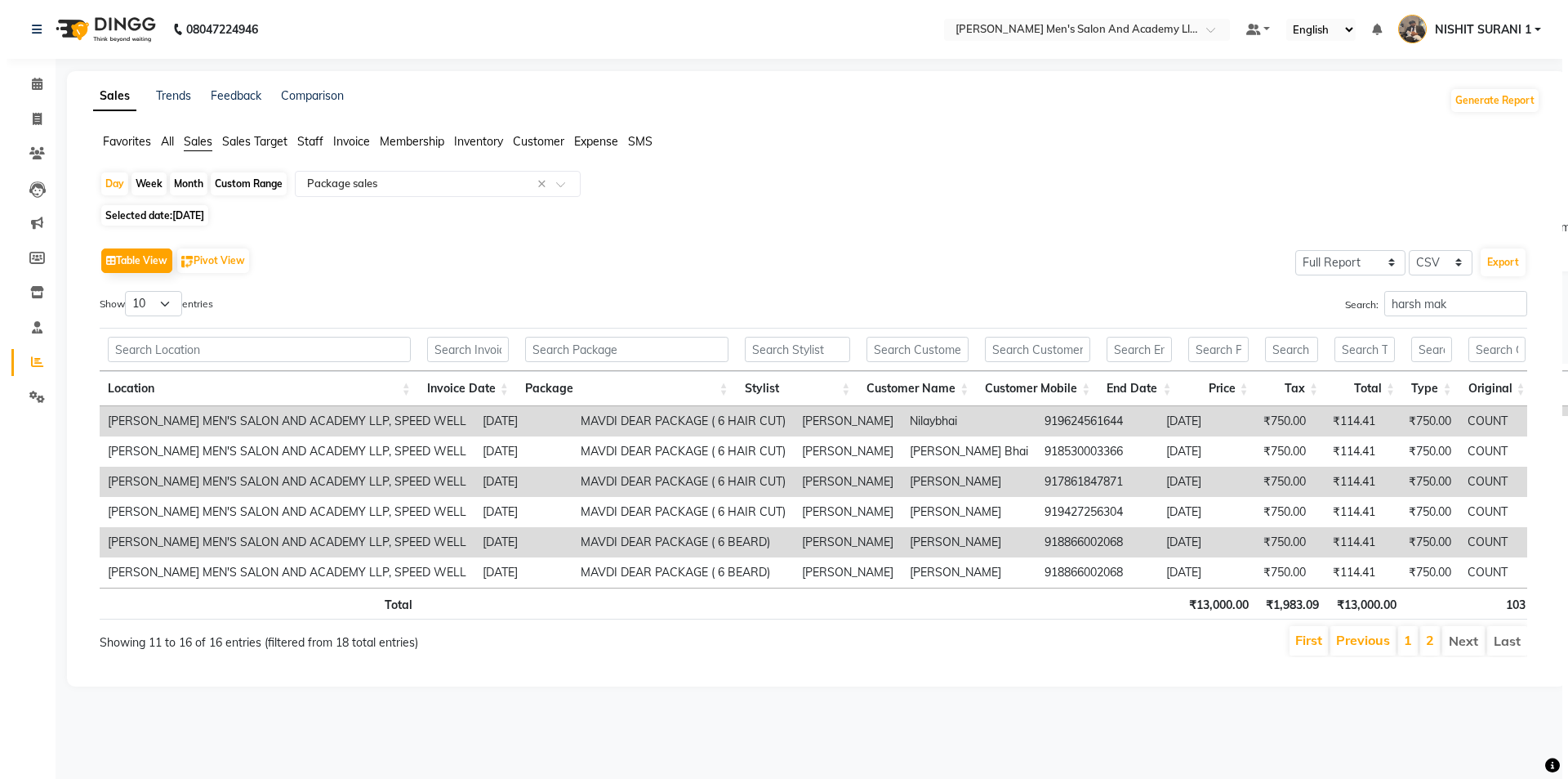
scroll to position [0, 0]
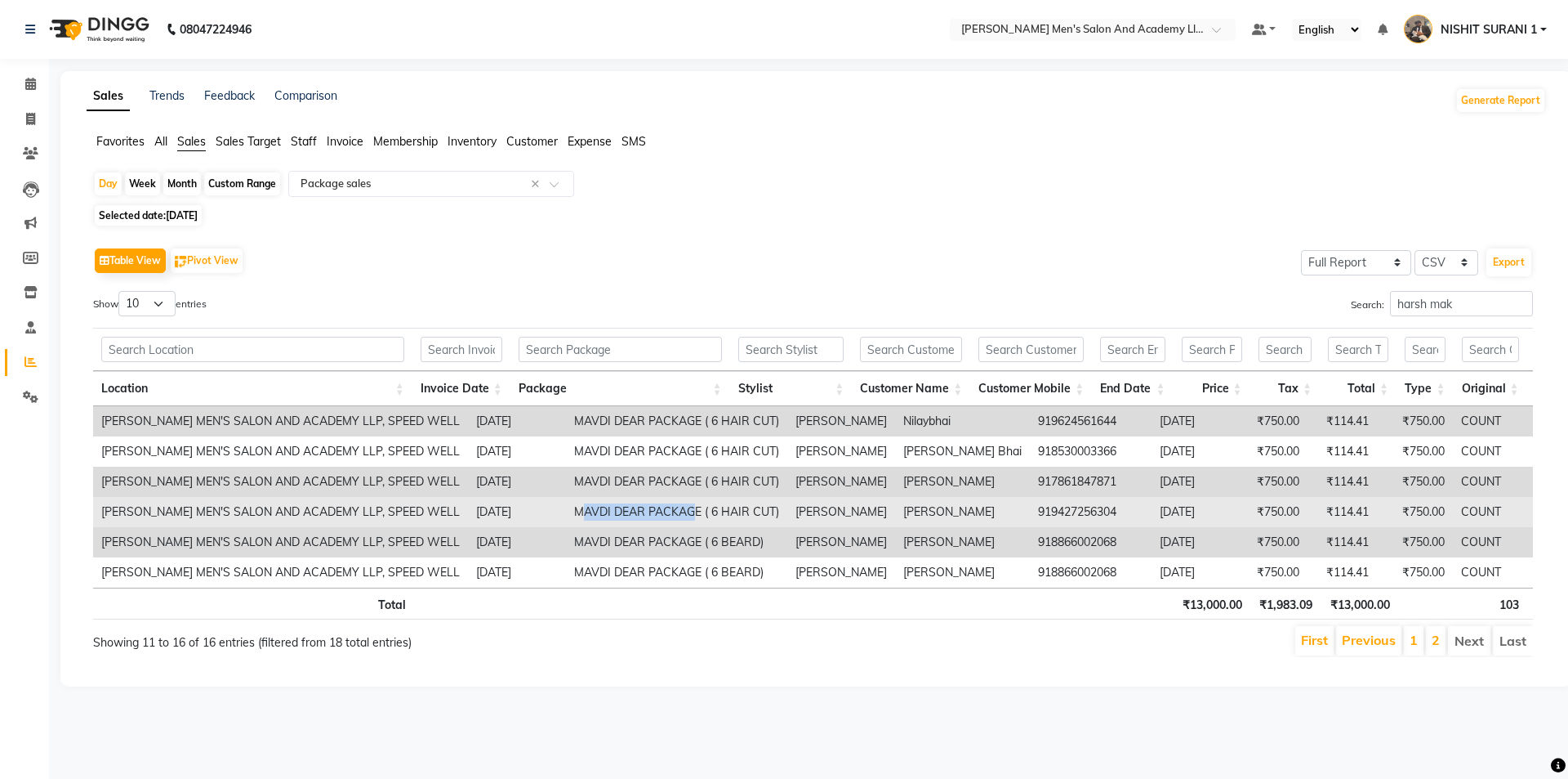
drag, startPoint x: 527, startPoint y: 515, endPoint x: 637, endPoint y: 520, distance: 110.1
click at [637, 520] on td "MAVDI DEAR PACKAGE ( 6 HAIR CUT)" at bounding box center [676, 512] width 221 height 30
click at [566, 516] on td "MAVDI DEAR PACKAGE ( 6 HAIR CUT)" at bounding box center [676, 512] width 221 height 30
drag, startPoint x: 512, startPoint y: 512, endPoint x: 734, endPoint y: 518, distance: 222.1
click at [734, 518] on tr "[PERSON_NAME] MEN'S SALON AND ACADEMY LLP, SPEED WELL [DATE] MAVDI DEAR PACKAGE…" at bounding box center [913, 512] width 1641 height 30
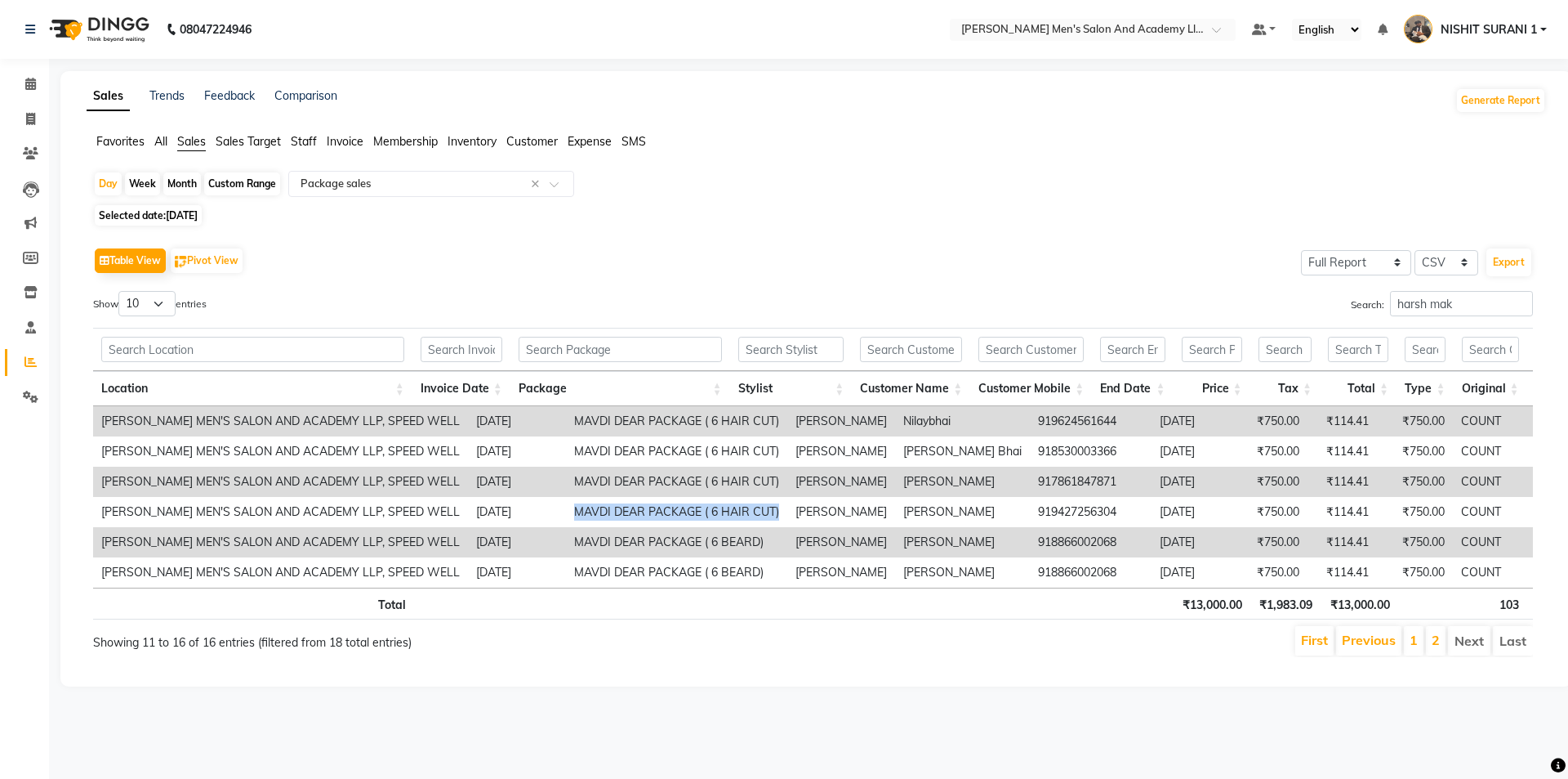
copy td "MAVDI DEAR PACKAGE ( 6 HAIR CUT)"
click at [1122, 670] on div "Table View Pivot View Select Full Report Filtered Report Select CSV PDF Export …" at bounding box center [812, 450] width 1465 height 440
click at [372, 183] on input "text" at bounding box center [414, 184] width 235 height 16
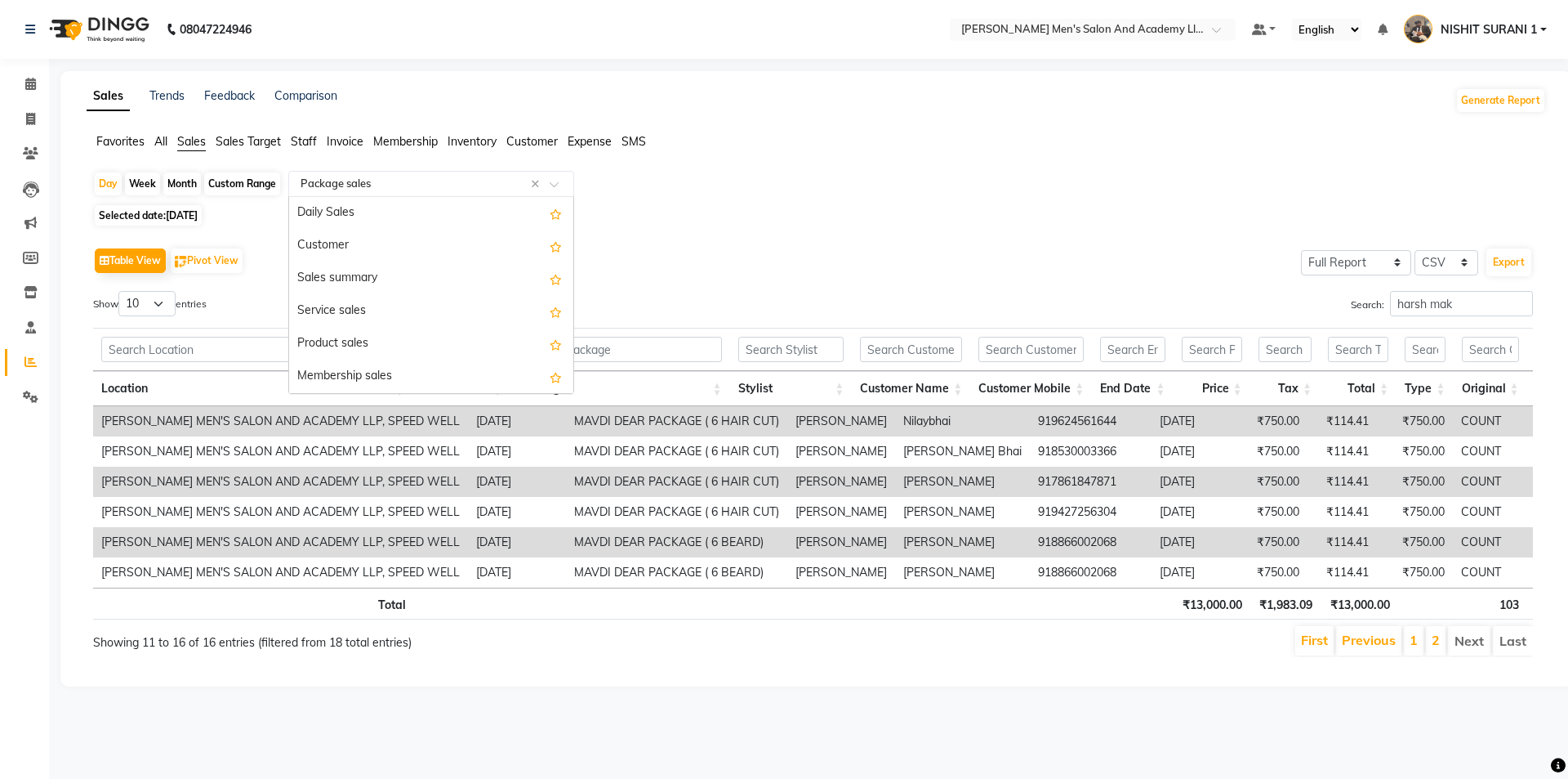
scroll to position [196, 0]
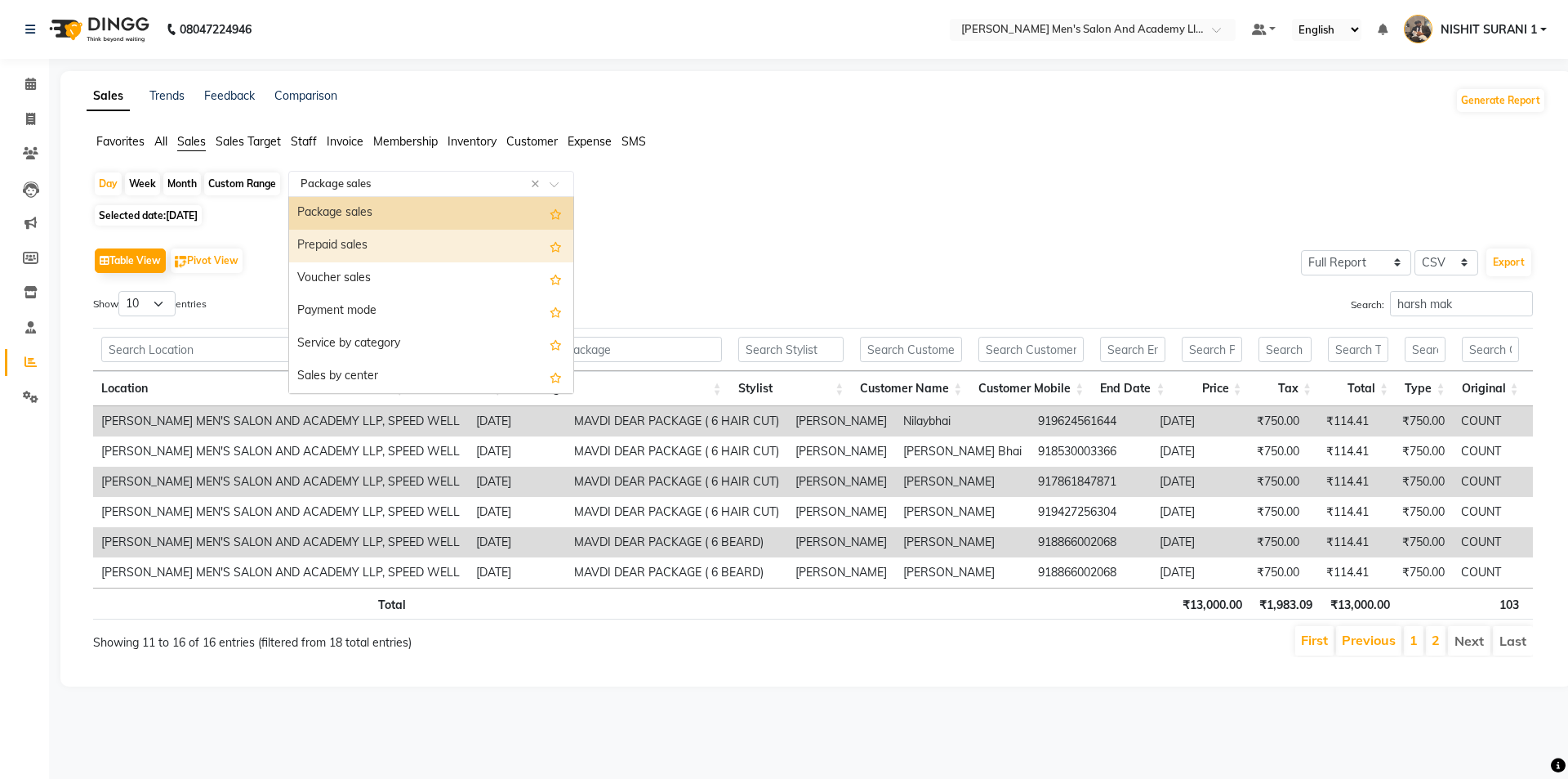
click at [366, 255] on div "Prepaid sales" at bounding box center [431, 246] width 284 height 33
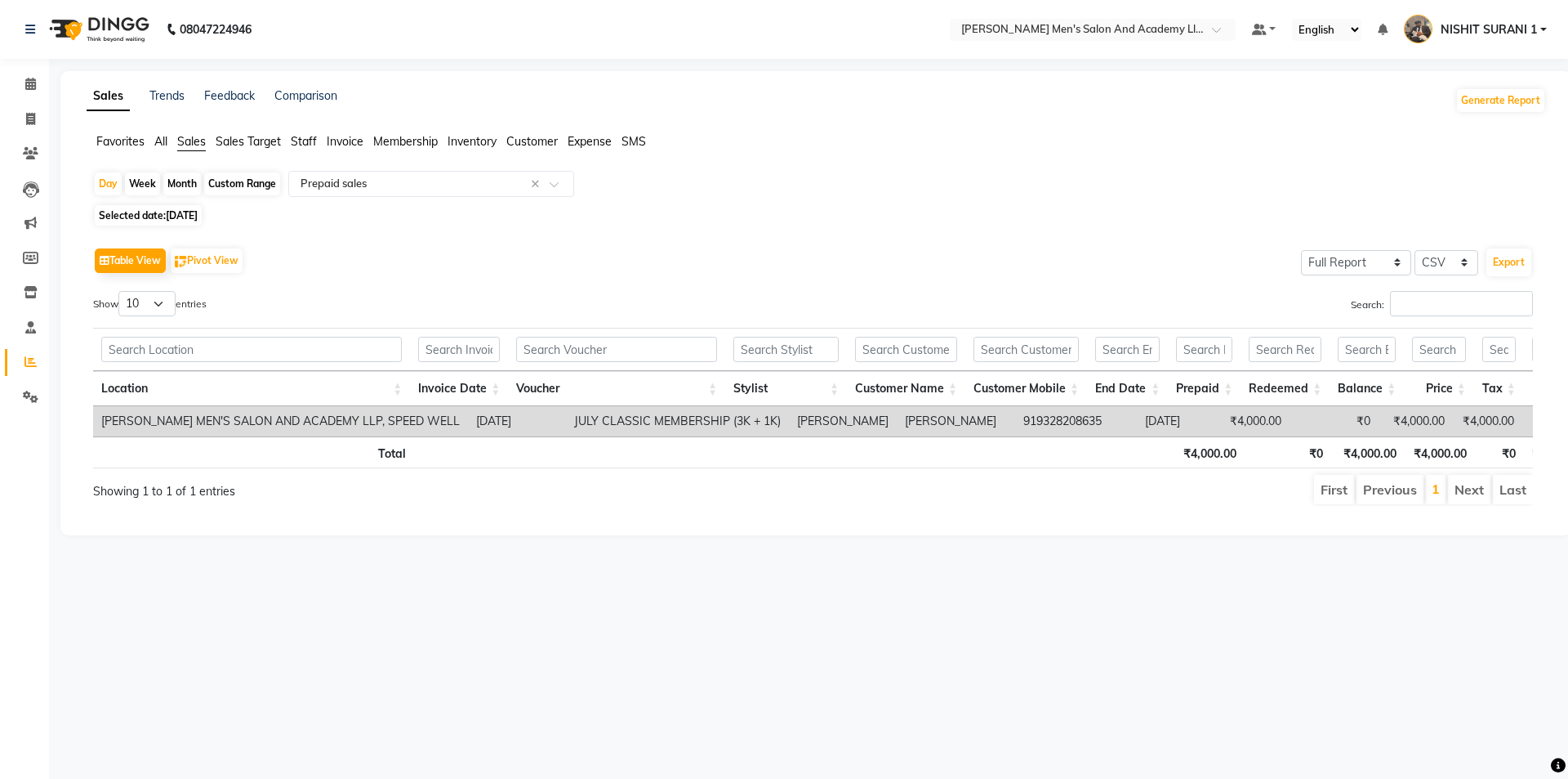
click at [593, 423] on td "JULY CLASSIC MEMBERSHIP (3K + 1K)" at bounding box center [677, 421] width 223 height 30
copy td "JULY CLASSIC MEMBERSHIP (3K + 1K)"
click at [427, 198] on div "Day Week Month Custom Range Select Report Type × Prepaid sales ×" at bounding box center [815, 185] width 1446 height 29
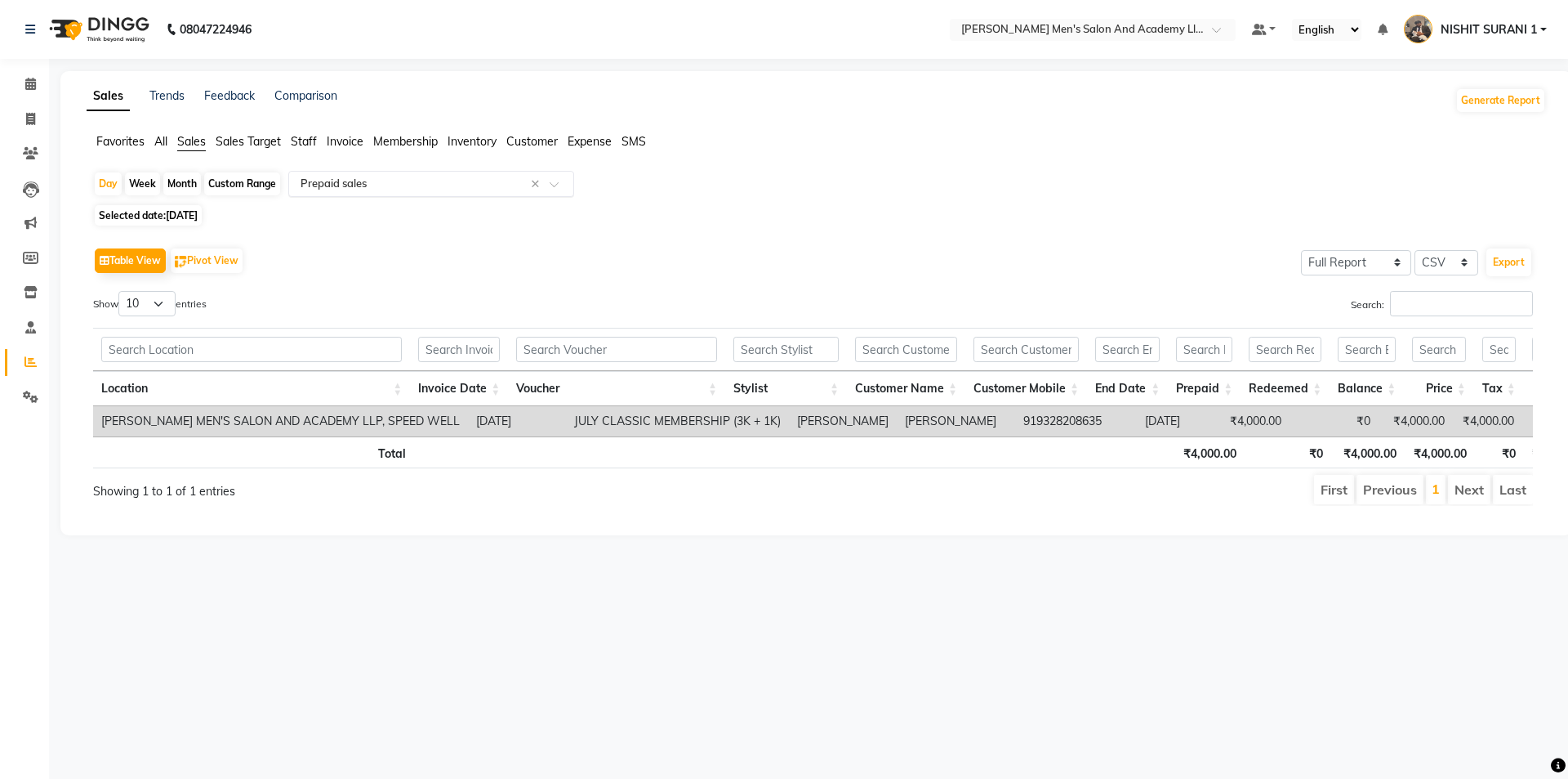
click at [435, 180] on input "text" at bounding box center [414, 184] width 235 height 16
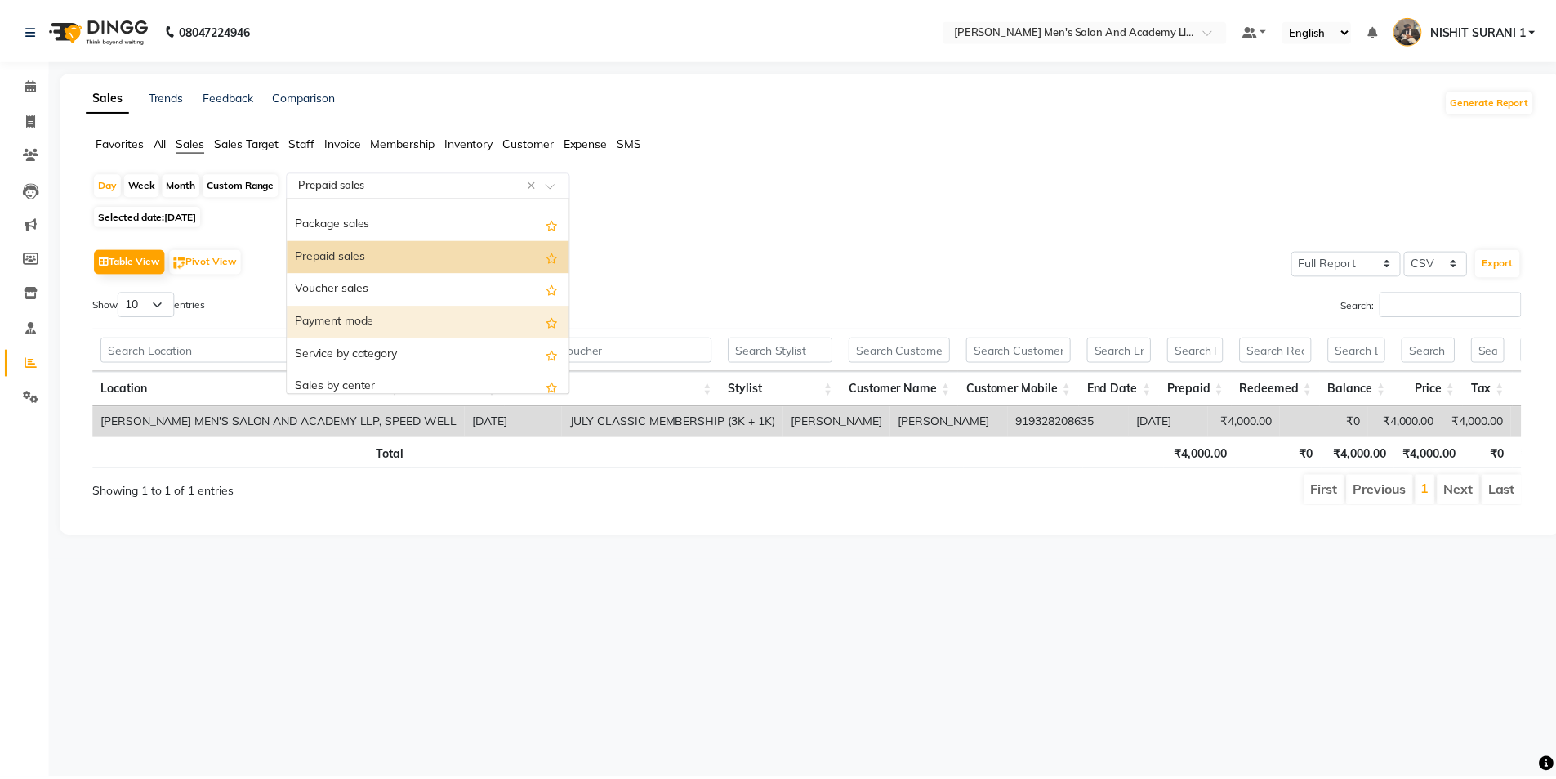
scroll to position [147, 0]
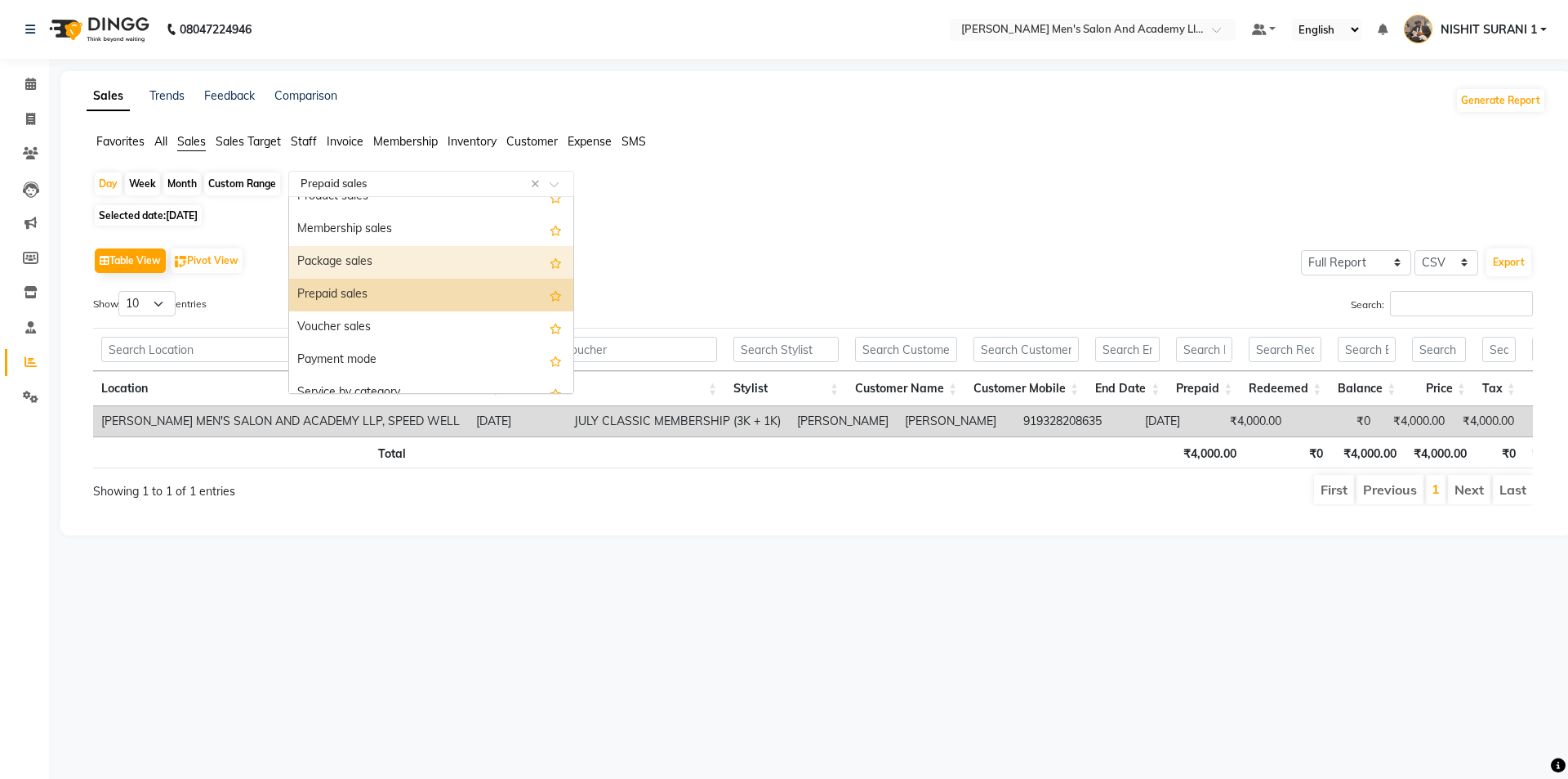
click at [424, 267] on div "Package sales" at bounding box center [431, 262] width 284 height 33
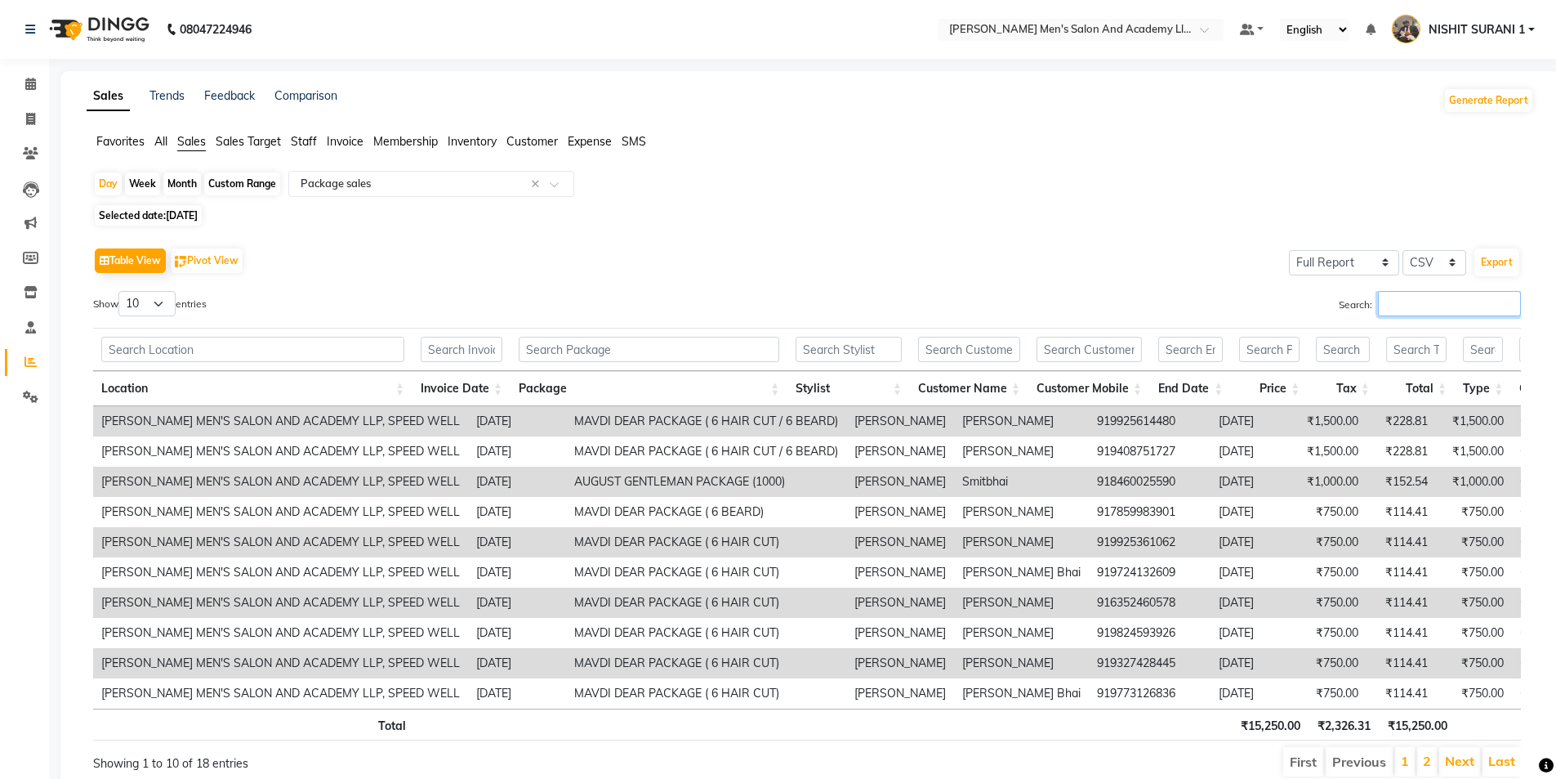
click at [1421, 297] on input "Search:" at bounding box center [1449, 303] width 143 height 25
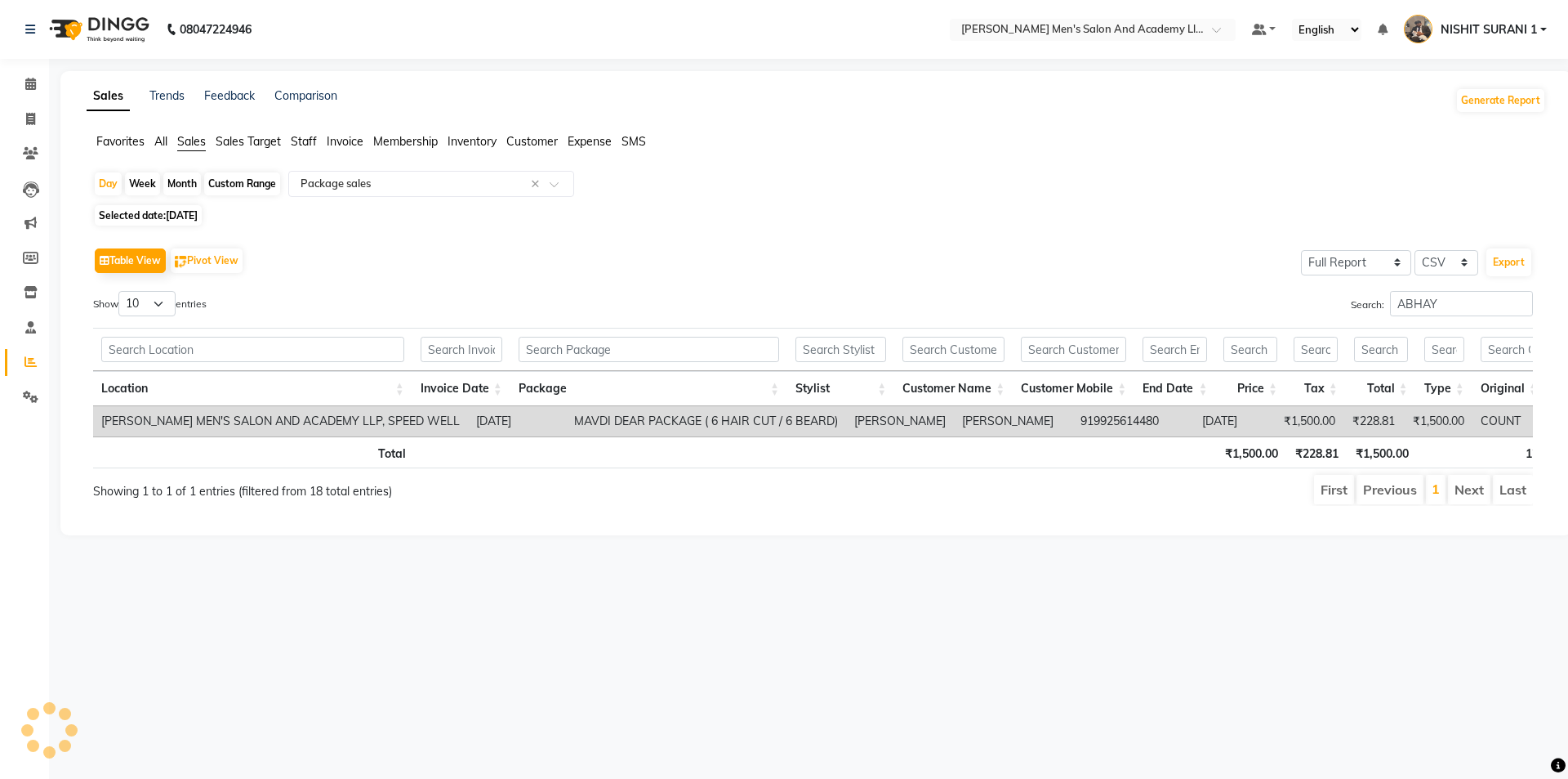
click at [566, 423] on td "MAVDI DEAR PACKAGE ( 6 HAIR CUT / 6 BEARD)" at bounding box center [706, 421] width 280 height 30
click at [566, 426] on td "MAVDI DEAR PACKAGE ( 6 HAIR CUT / 6 BEARD)" at bounding box center [706, 421] width 280 height 30
copy td "MAVDI DEAR PACKAGE ( 6 HAIR CUT / 6 BEARD)"
drag, startPoint x: 1425, startPoint y: 305, endPoint x: 1376, endPoint y: 322, distance: 51.9
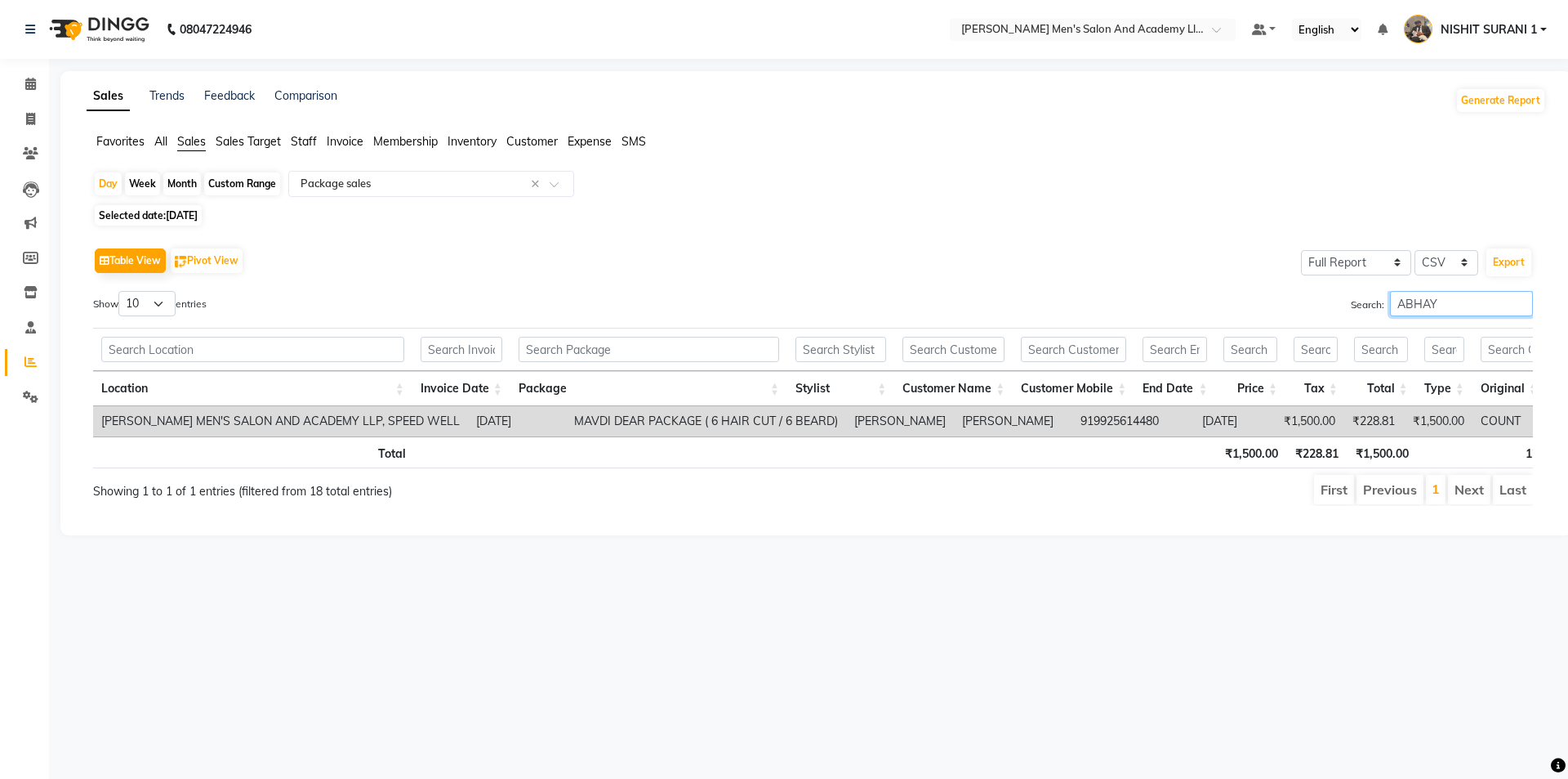
click at [1412, 309] on input "ABHAY" at bounding box center [1460, 303] width 143 height 25
type input "A"
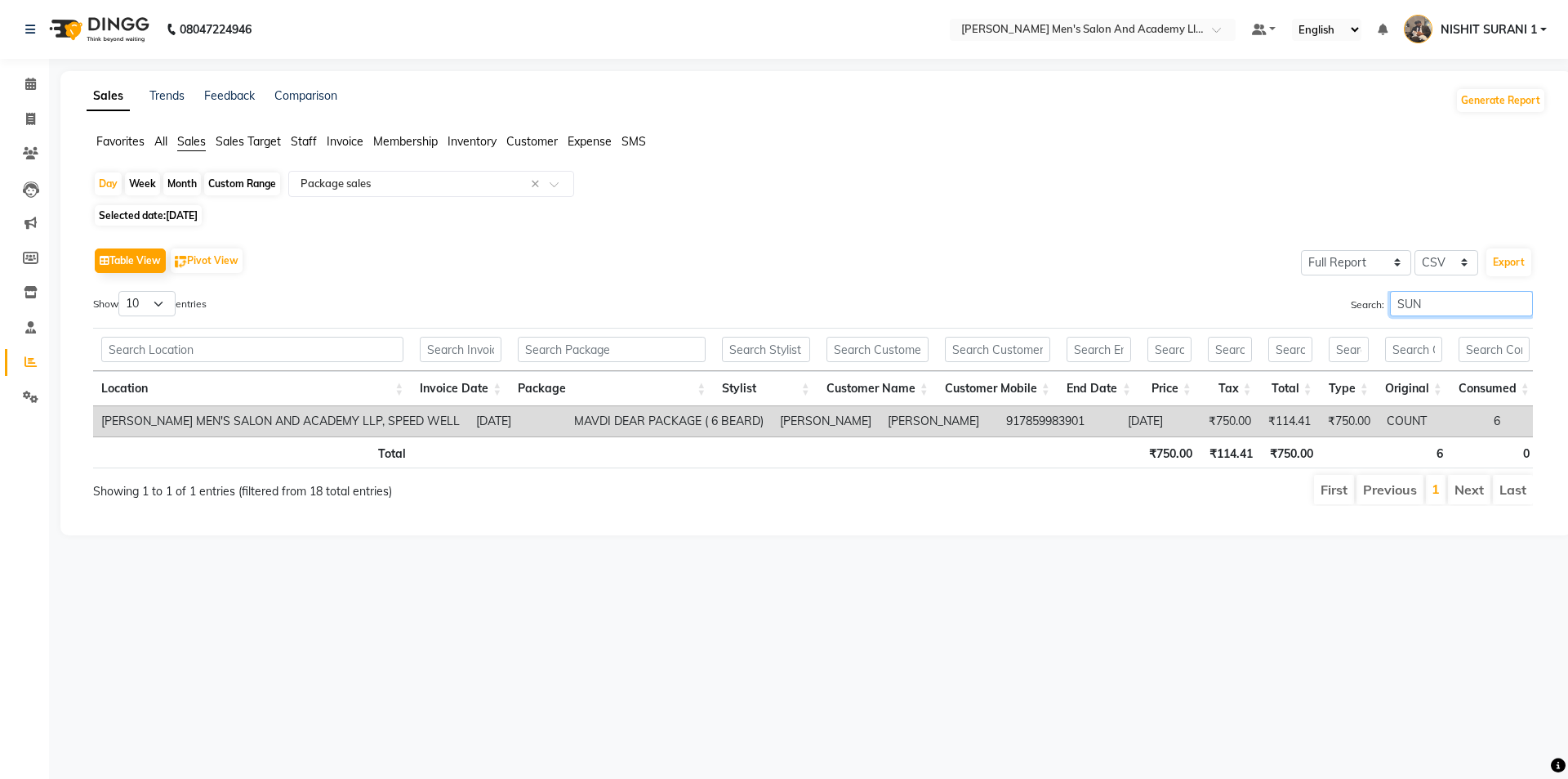
type input "SUN"
click at [604, 422] on td "MAVDI DEAR PACKAGE ( 6 BEARD)" at bounding box center [669, 421] width 206 height 30
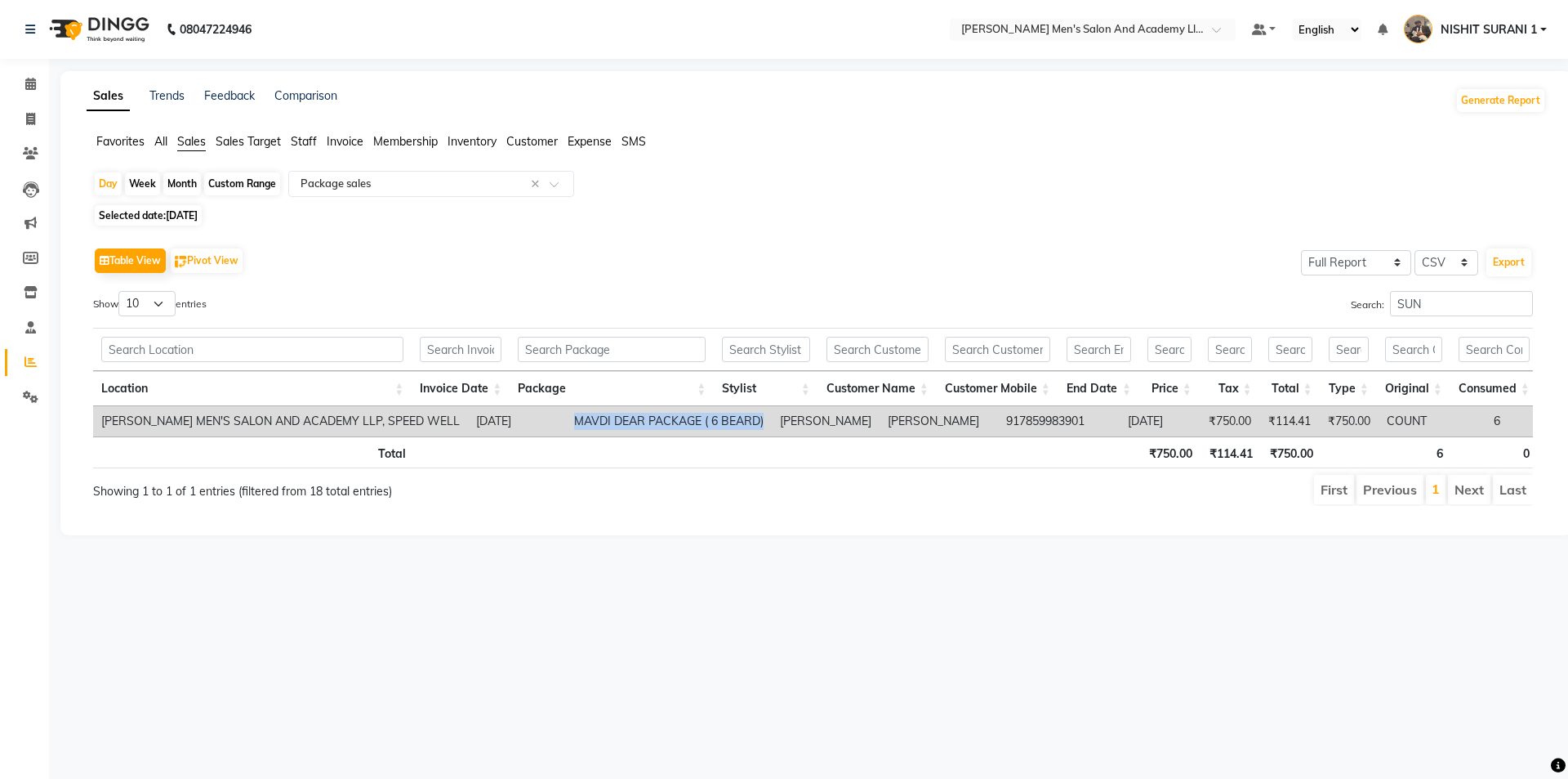
copy td "MAVDI DEAR PACKAGE ( 6 BEARD)"
click at [20, 118] on span at bounding box center [30, 119] width 29 height 19
select select "service"
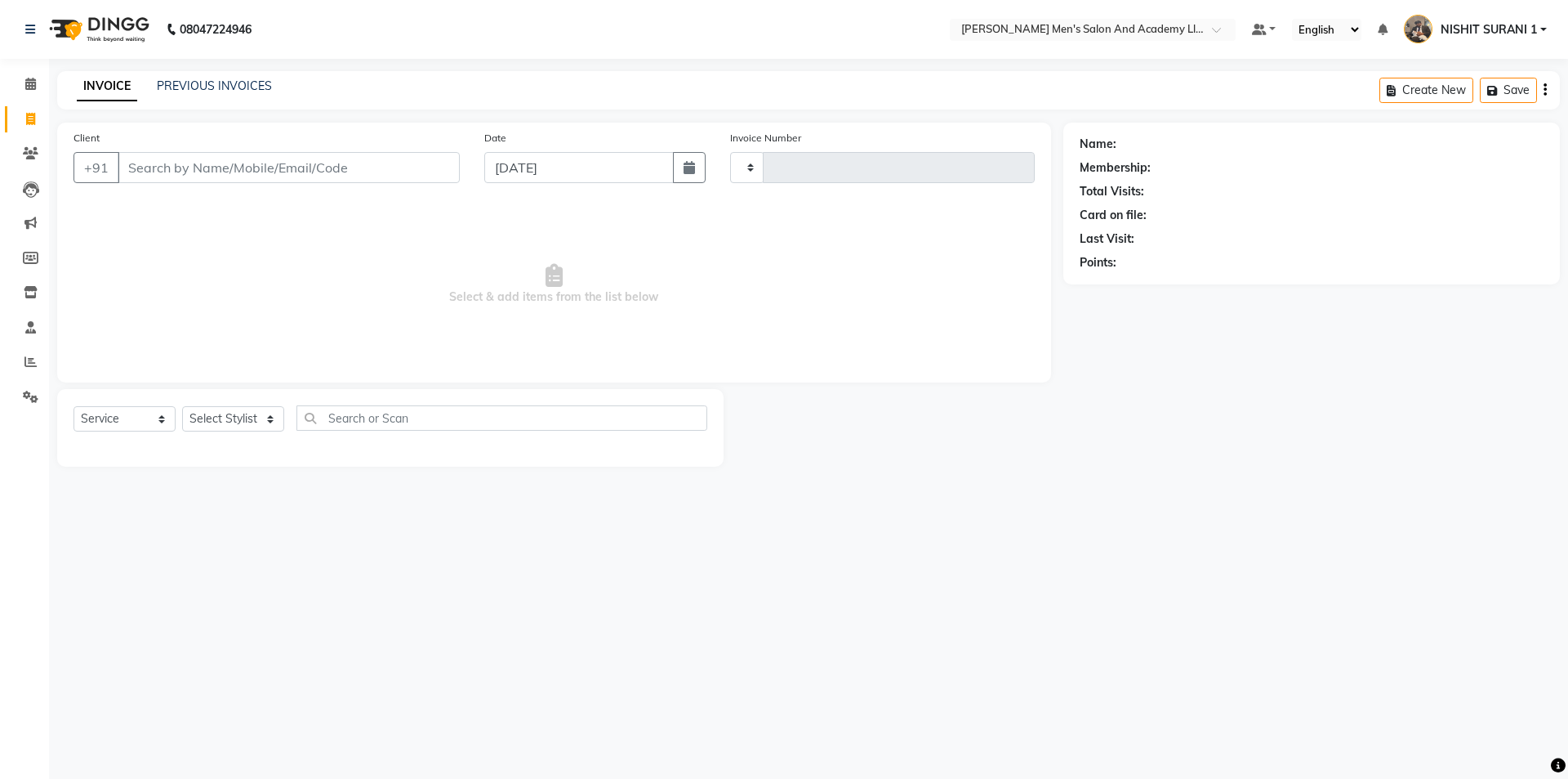
type input "8535"
select select "6752"
click at [239, 82] on link "PREVIOUS INVOICES" at bounding box center [214, 85] width 115 height 15
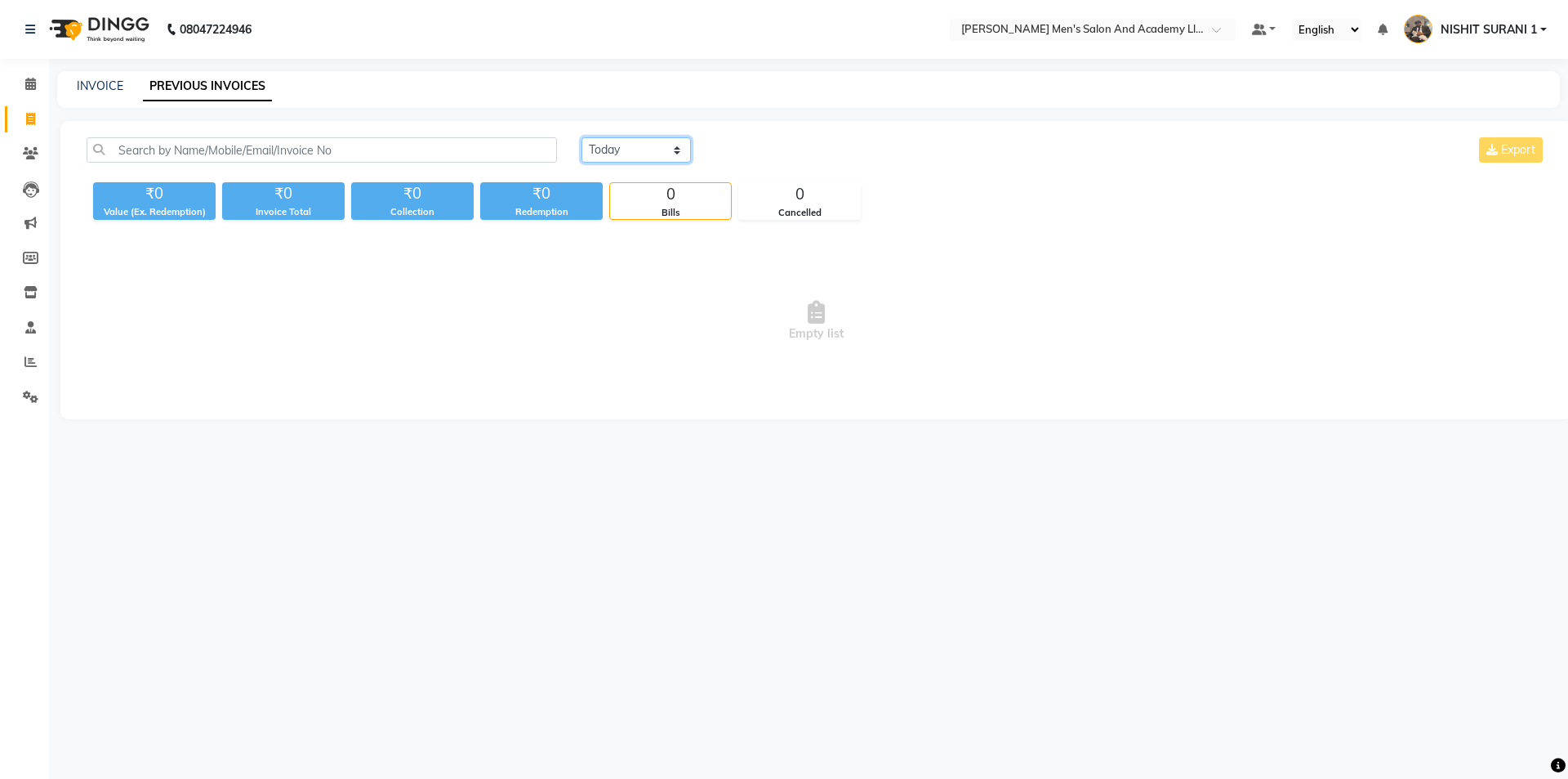
click at [625, 147] on select "[DATE] [DATE] Custom Range" at bounding box center [636, 149] width 109 height 25
select select "range"
click at [582, 137] on select "[DATE] [DATE] Custom Range" at bounding box center [636, 149] width 109 height 25
click at [770, 150] on input "[DATE]" at bounding box center [769, 150] width 114 height 23
select select "9"
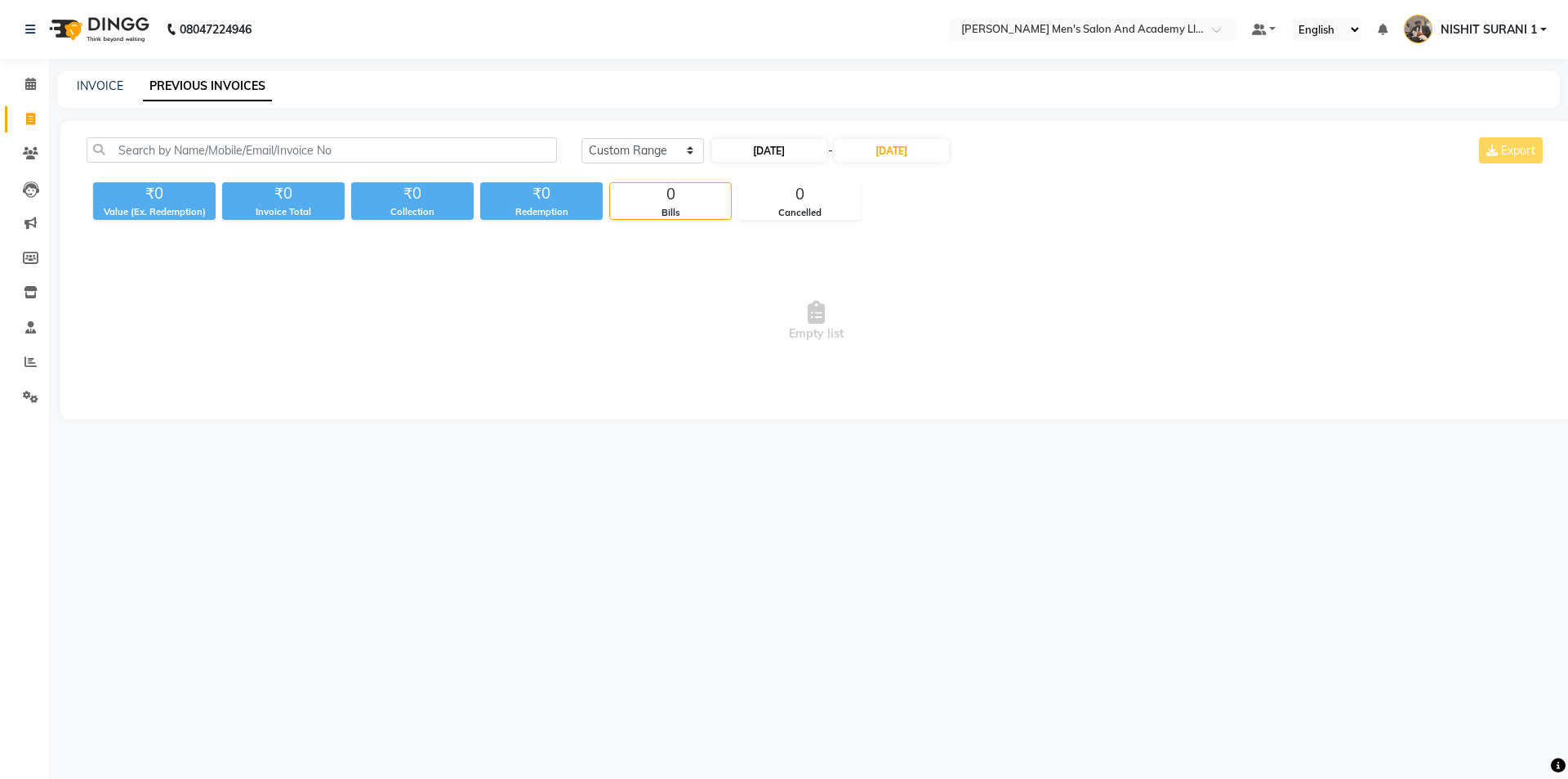
select select "2025"
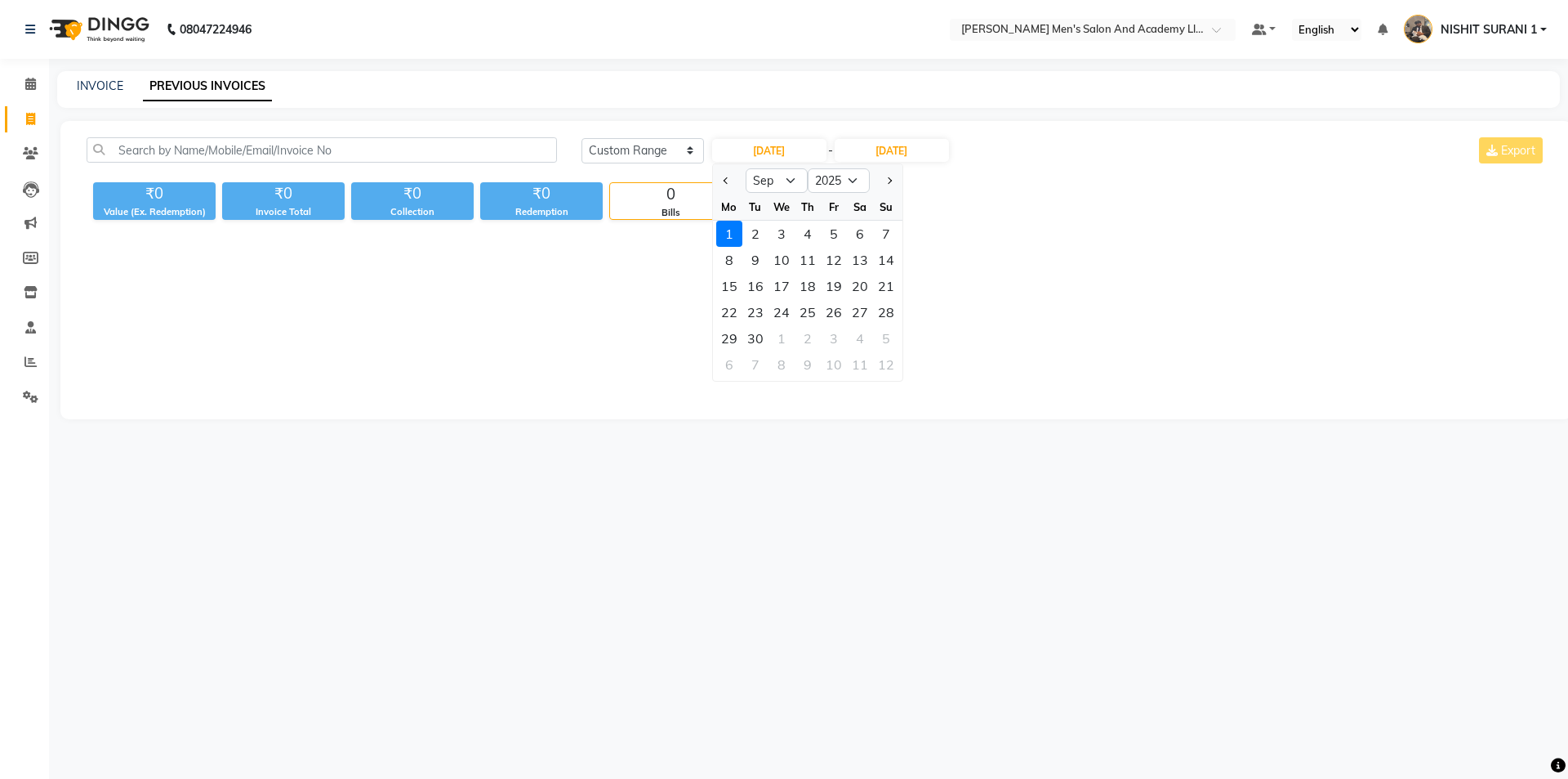
click at [788, 167] on ngb-datepicker-navigation "Jan Feb Mar Apr May Jun [DATE] Aug Sep Oct Nov [DATE] 2016 2017 2018 2019 2020 …" at bounding box center [807, 180] width 190 height 26
click at [787, 181] on select "Jan Feb Mar Apr May Jun [DATE] Aug Sep Oct Nov Dec" at bounding box center [777, 180] width 62 height 25
select select "8"
click at [746, 168] on select "Jan Feb Mar Apr May Jun [DATE] Aug Sep Oct Nov Dec" at bounding box center [777, 180] width 62 height 25
click at [827, 231] on div "1" at bounding box center [833, 234] width 26 height 26
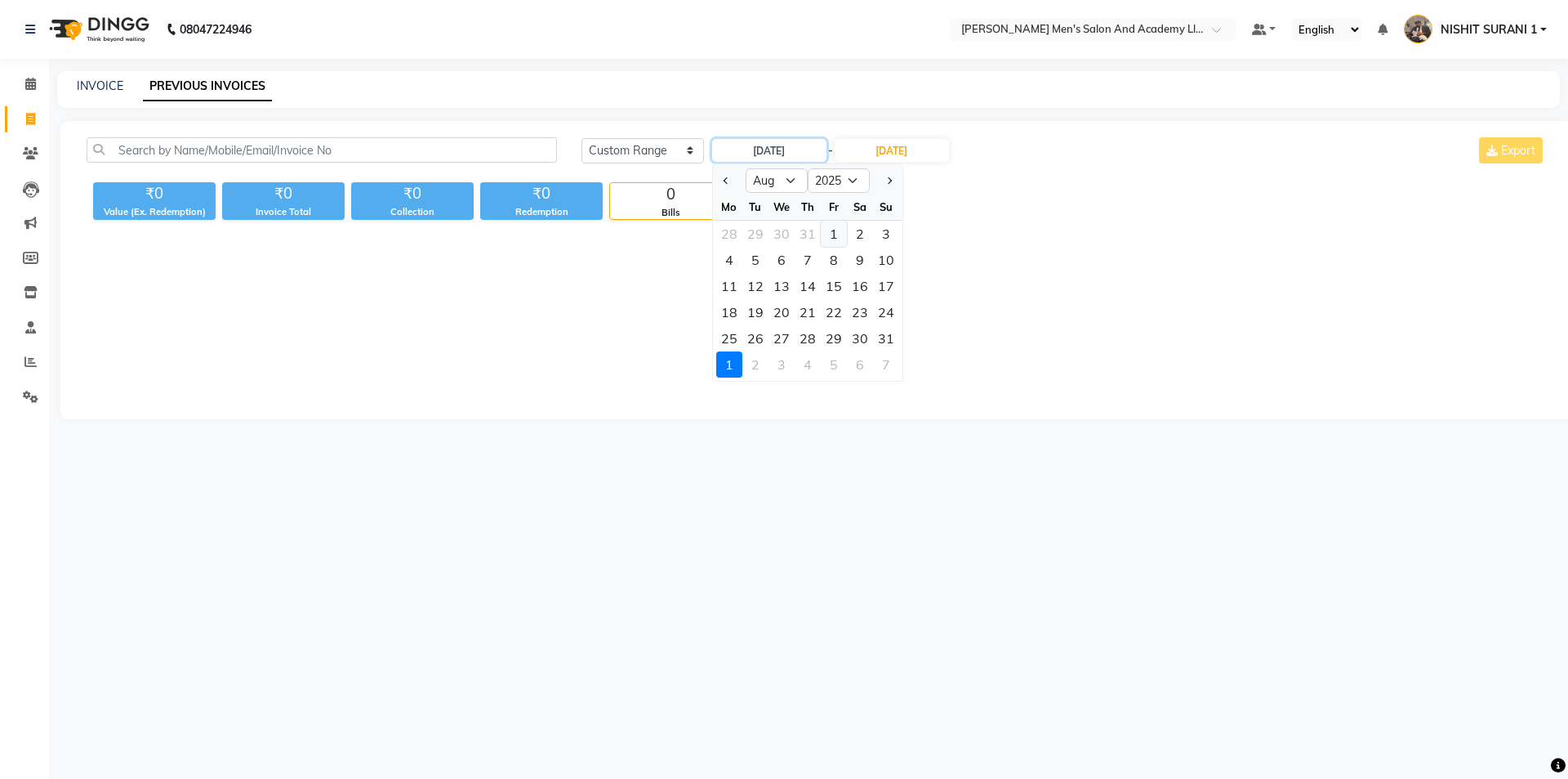
type input "[DATE]"
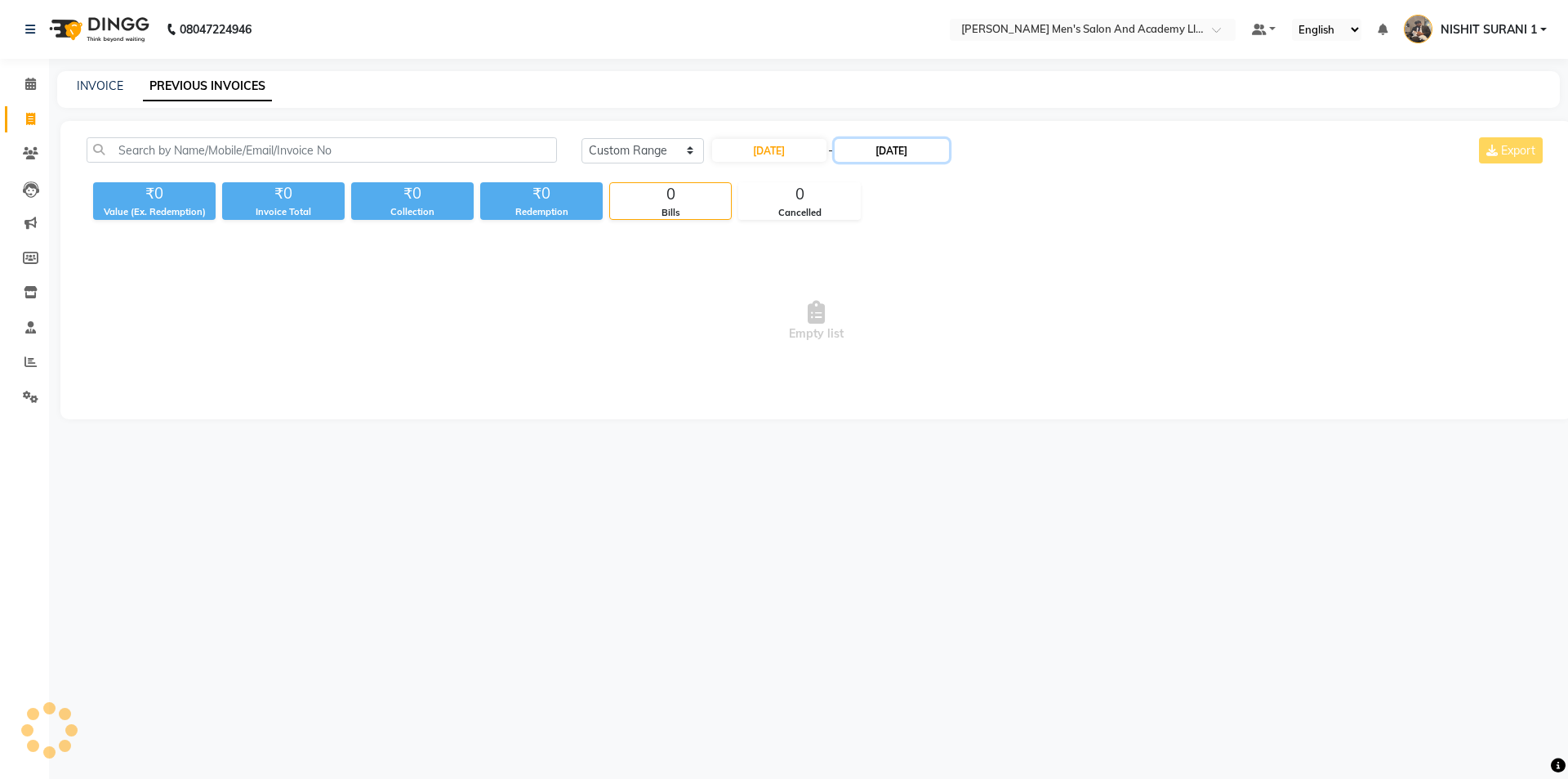
click at [883, 141] on input "[DATE]" at bounding box center [891, 150] width 114 height 23
select select "9"
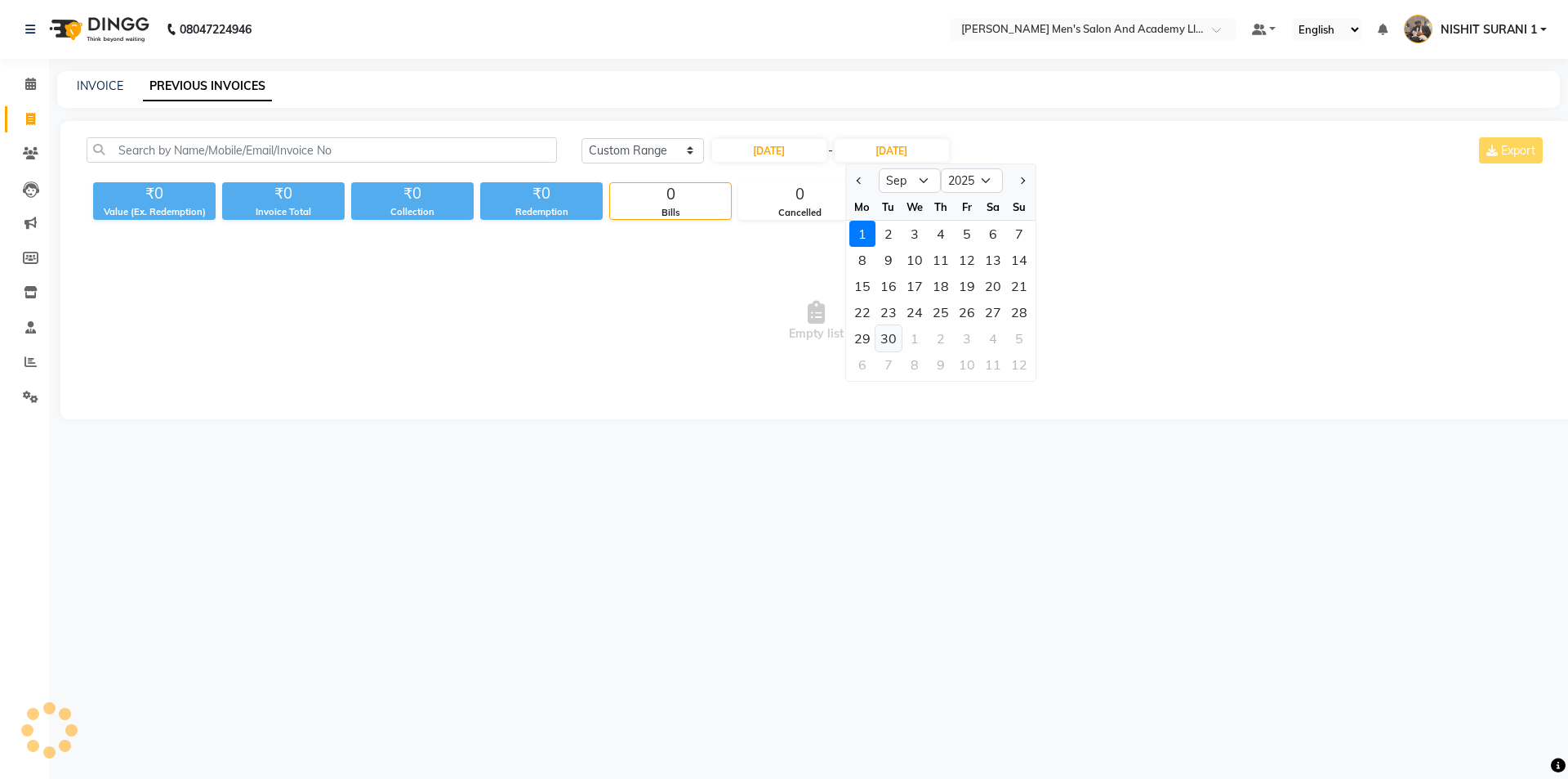
click at [885, 338] on div "30" at bounding box center [888, 338] width 26 height 26
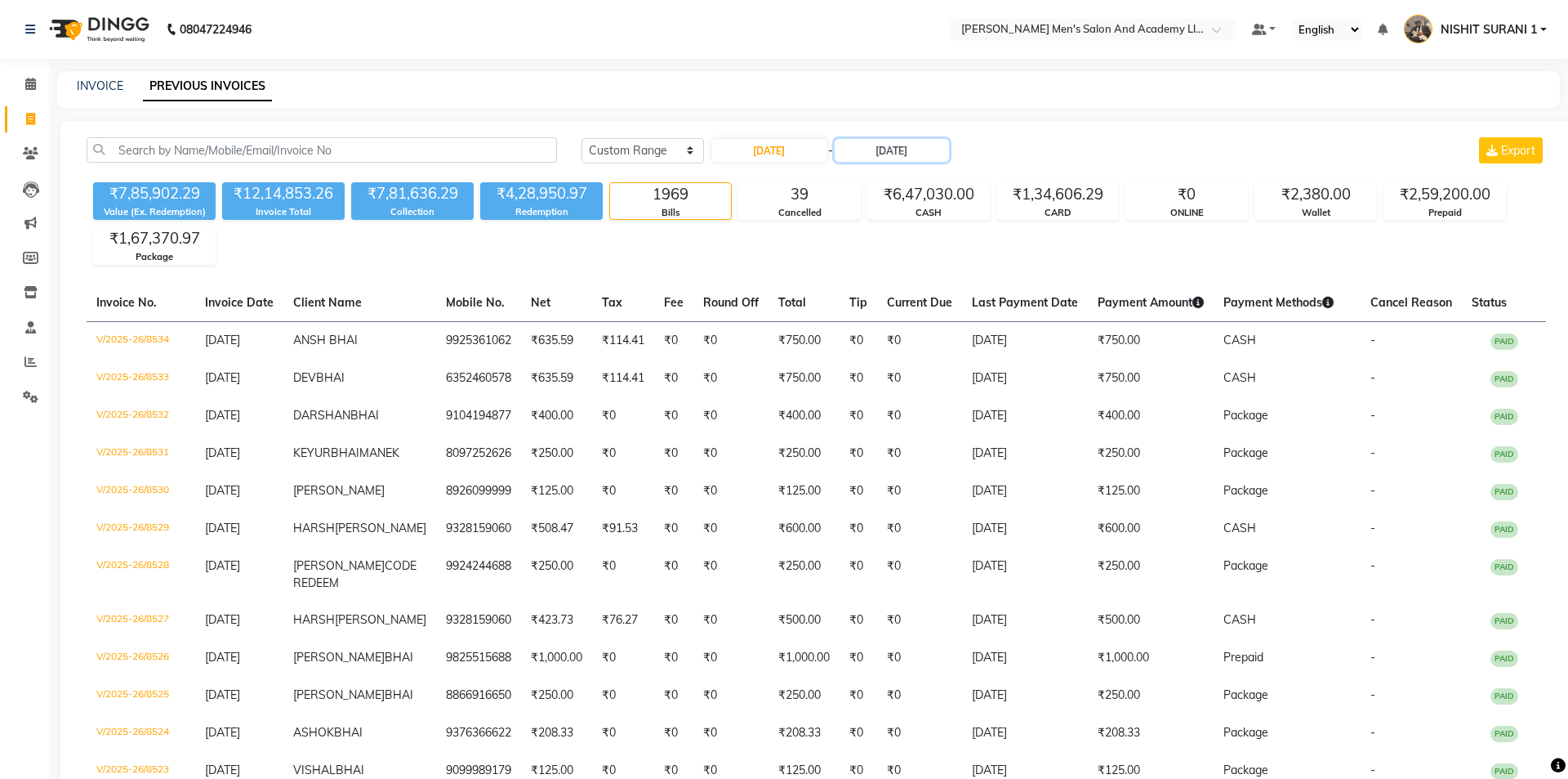
type input "[DATE]"
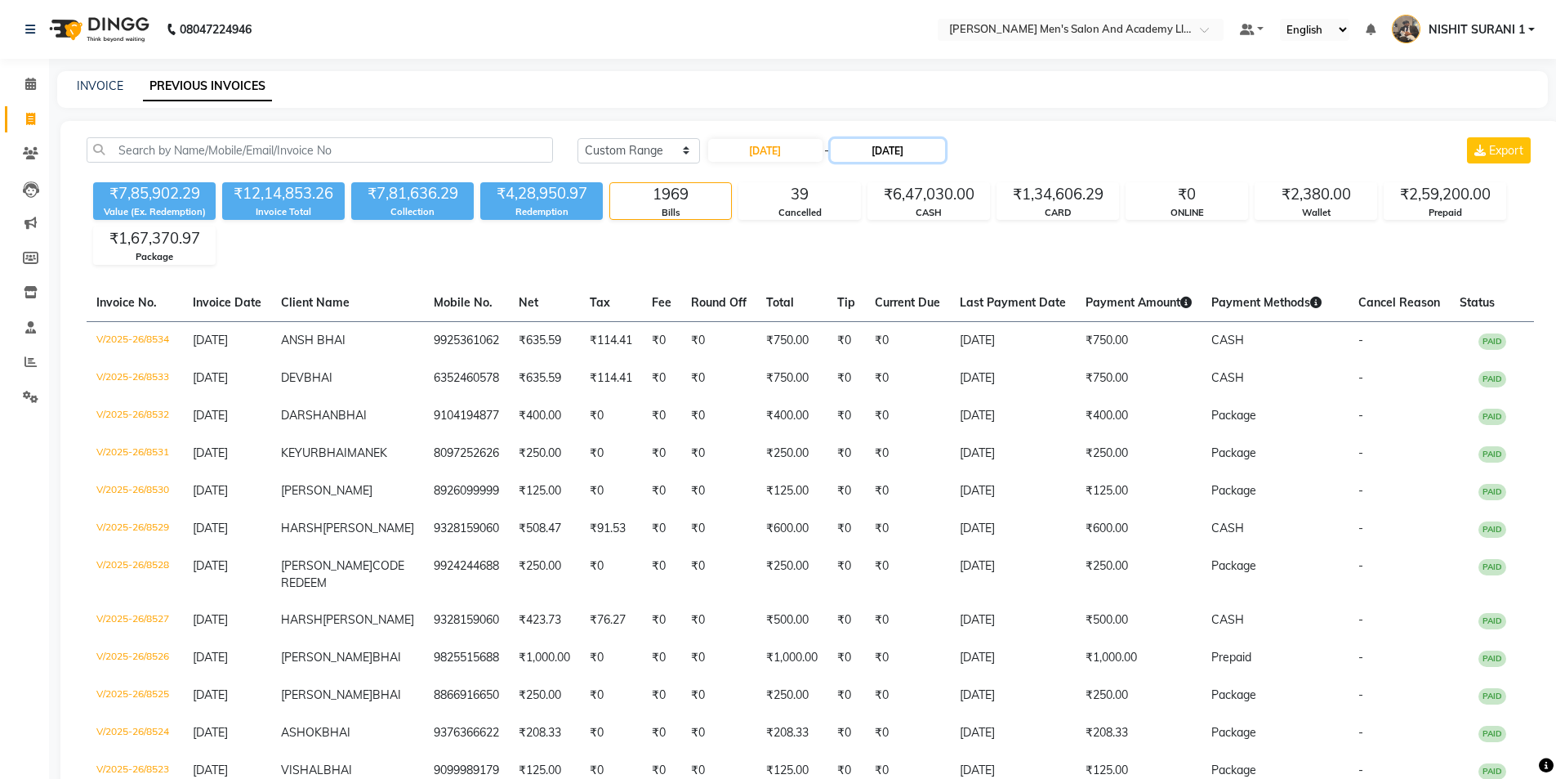
click at [895, 154] on input "[DATE]" at bounding box center [888, 150] width 114 height 23
select select "9"
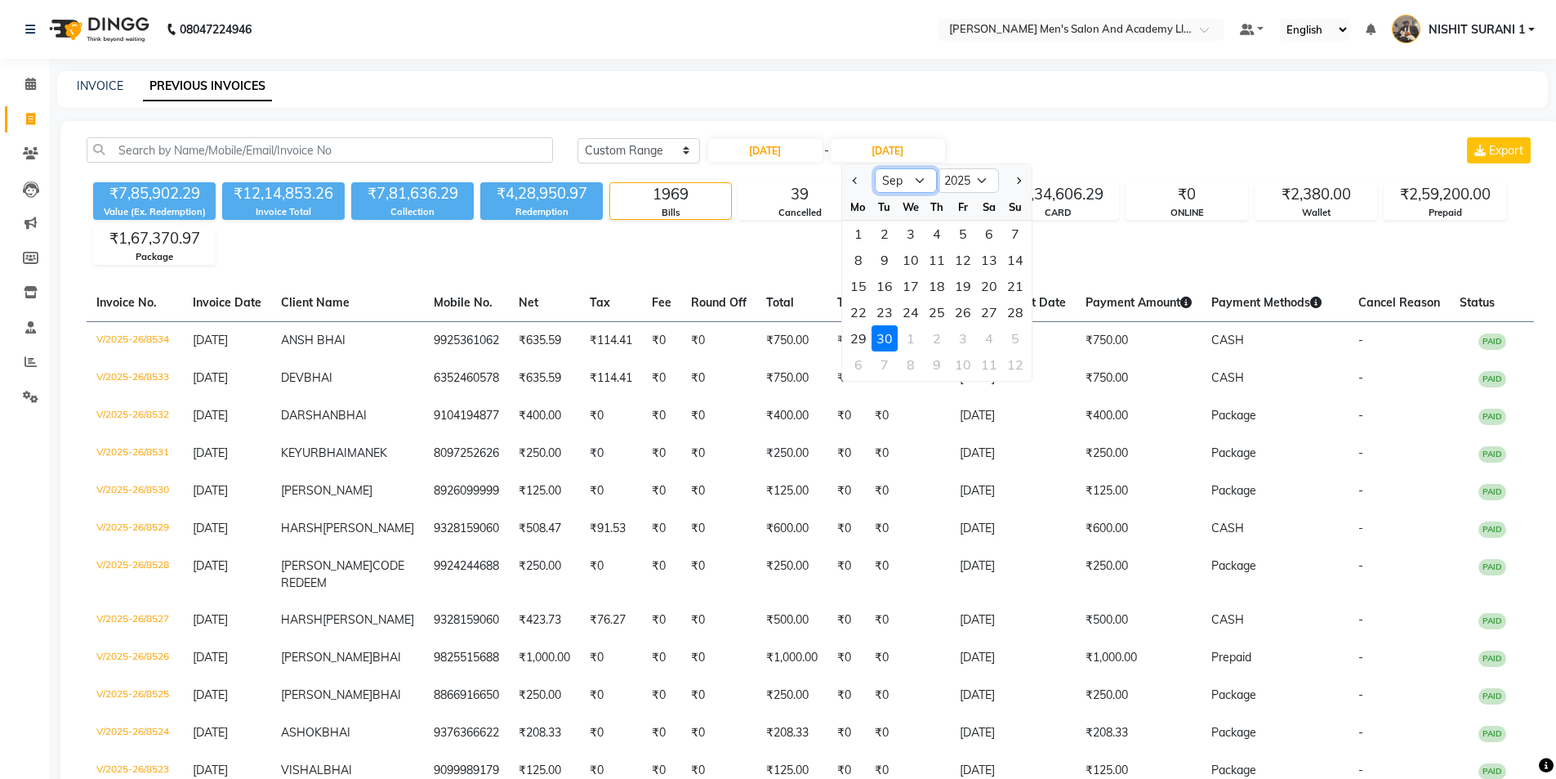
drag, startPoint x: 927, startPoint y: 176, endPoint x: 932, endPoint y: 190, distance: 15.5
click at [927, 176] on select "Aug Sep Oct Nov Dec" at bounding box center [906, 180] width 62 height 25
click at [820, 148] on input "[DATE]" at bounding box center [765, 150] width 114 height 23
select select "8"
select select "2025"
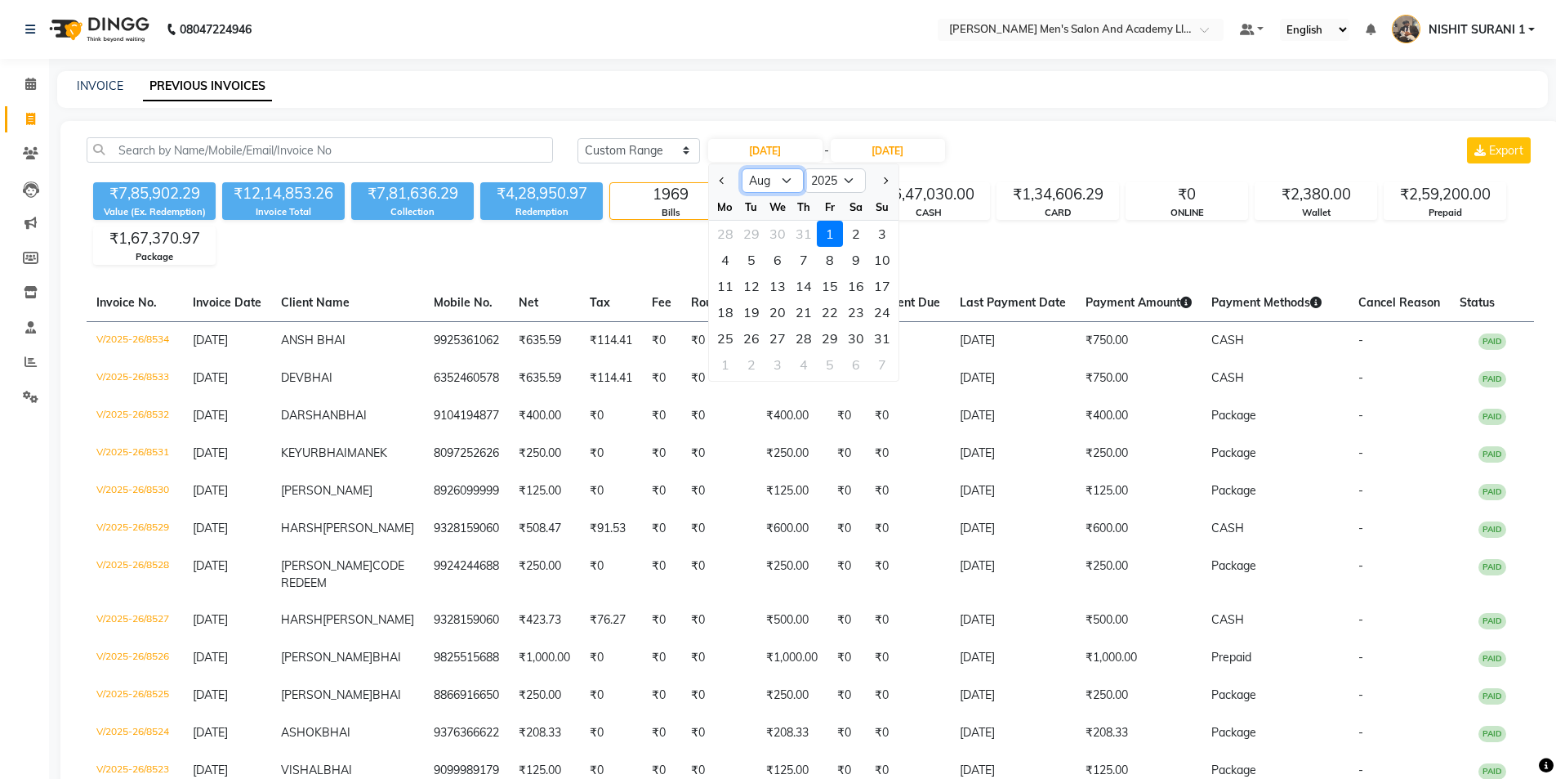
click at [786, 180] on select "Jan Feb Mar Apr May Jun [DATE] Aug Sep Oct Nov Dec" at bounding box center [773, 180] width 62 height 25
click at [742, 168] on select "Jan Feb Mar Apr May Jun [DATE] Aug Sep Oct Nov Dec" at bounding box center [773, 180] width 62 height 25
click at [834, 230] on div "1" at bounding box center [830, 234] width 26 height 26
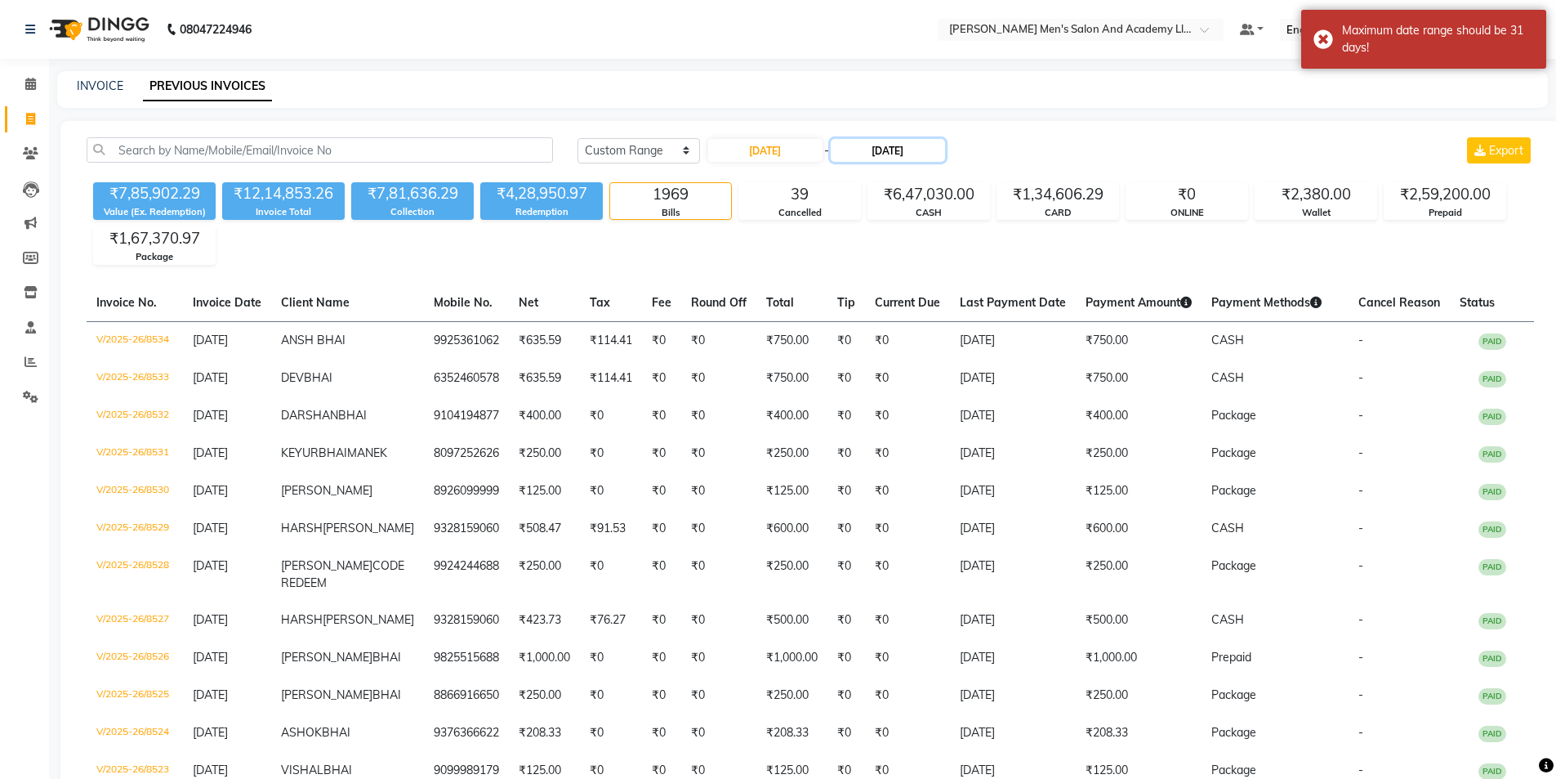
click at [920, 141] on input "[DATE]" at bounding box center [888, 150] width 114 height 23
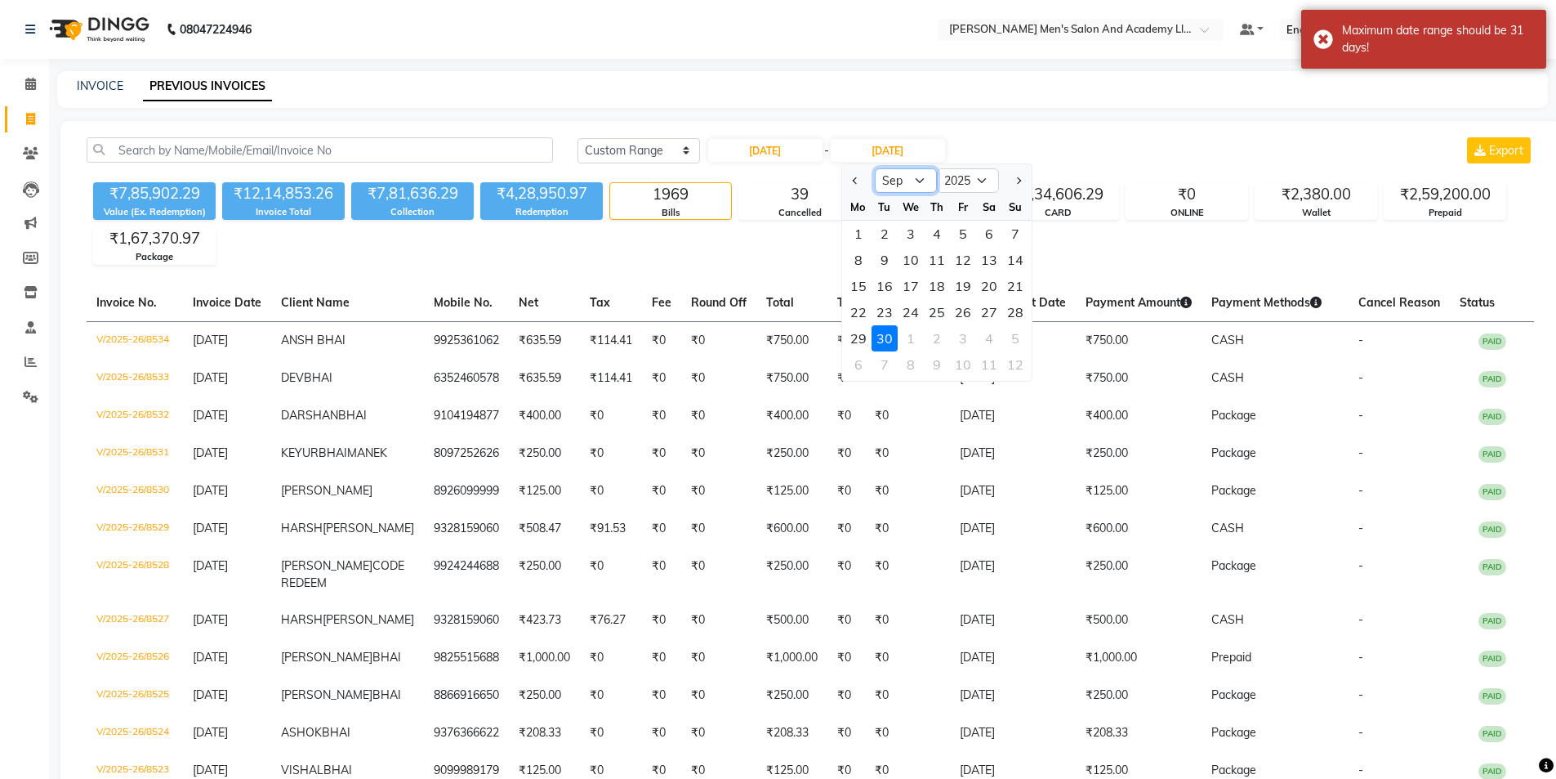
drag, startPoint x: 909, startPoint y: 182, endPoint x: 913, endPoint y: 191, distance: 9.6
click at [909, 182] on select "Aug Sep Oct Nov Dec" at bounding box center [906, 180] width 62 height 25
select select "8"
click at [875, 168] on select "Aug Sep Oct Nov Dec" at bounding box center [906, 180] width 62 height 25
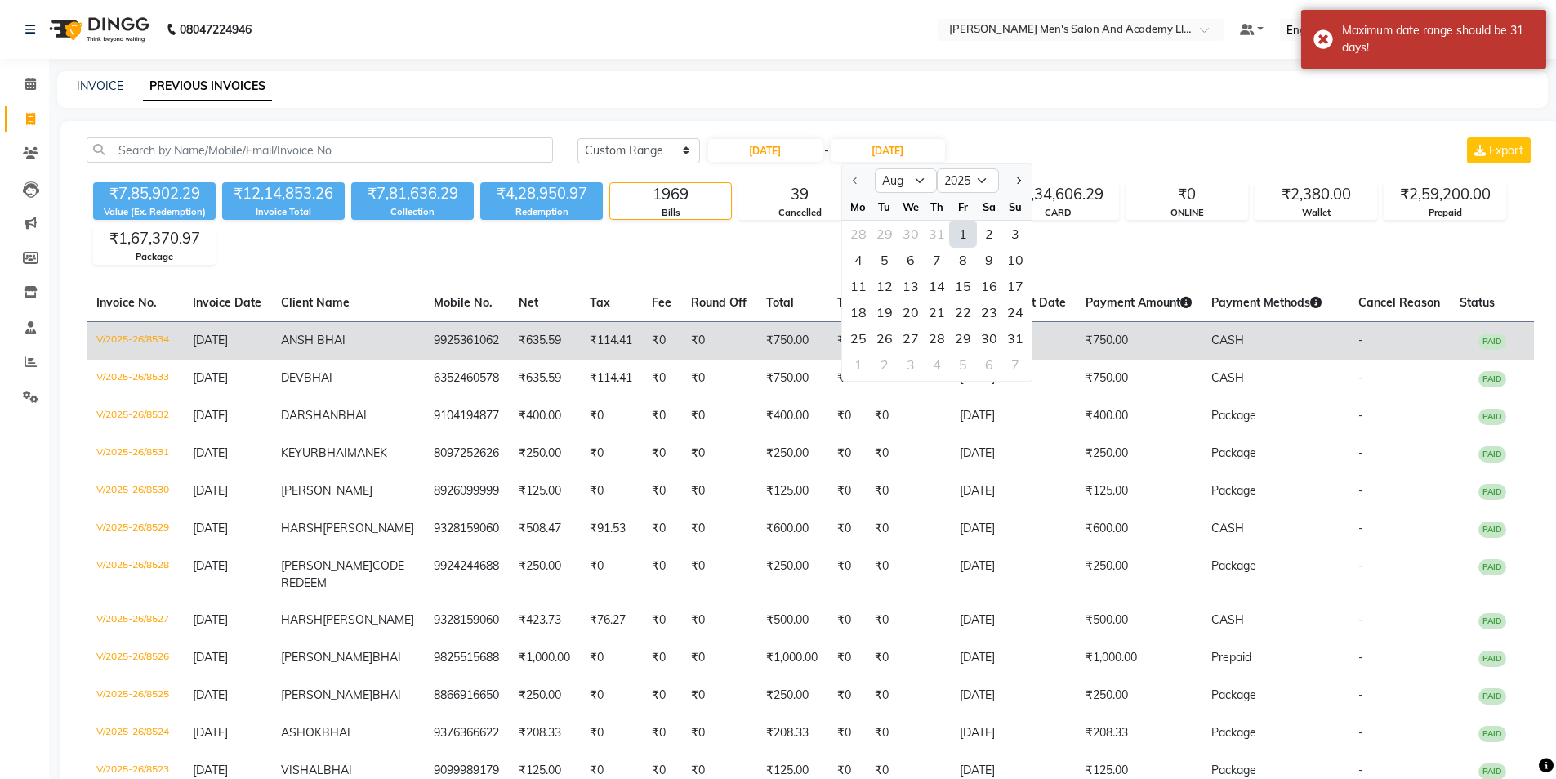
click at [1007, 333] on div "31" at bounding box center [1015, 338] width 26 height 26
type input "[DATE]"
